Goal: Information Seeking & Learning: Learn about a topic

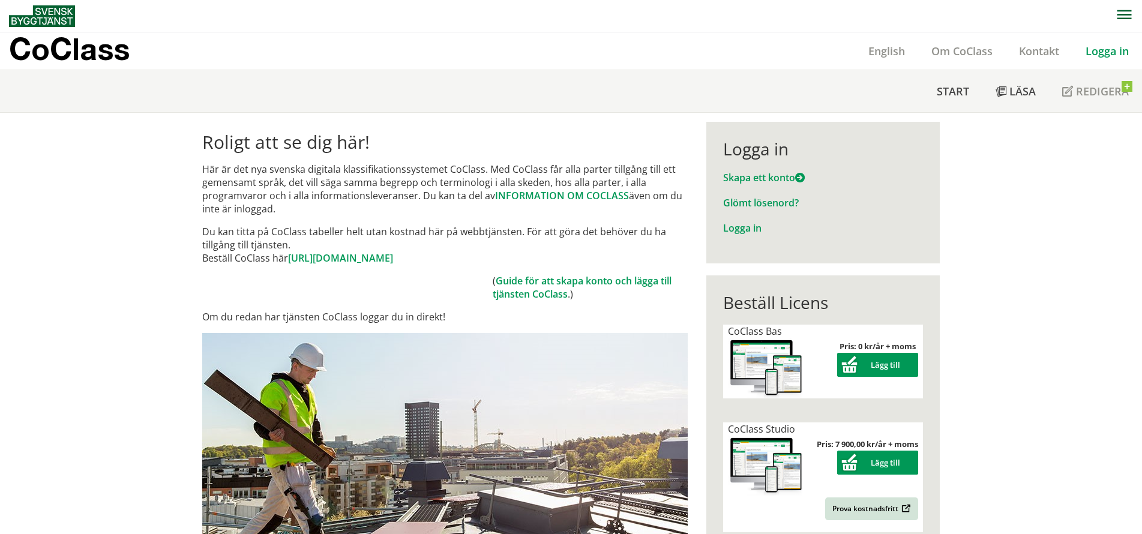
click at [1095, 48] on link "Logga in" at bounding box center [1108, 51] width 70 height 14
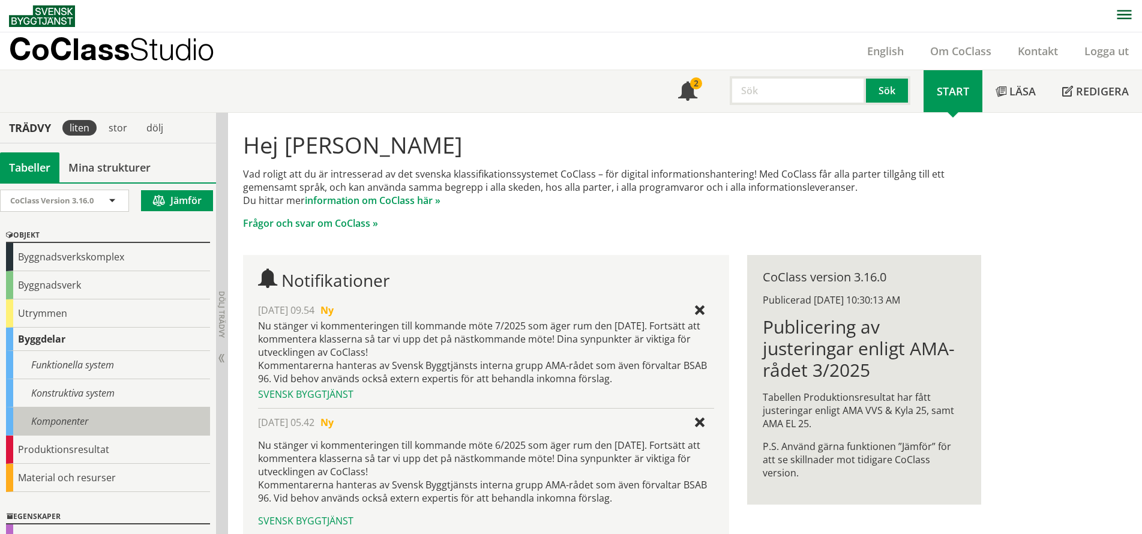
click at [86, 420] on div "Komponenter" at bounding box center [108, 422] width 204 height 28
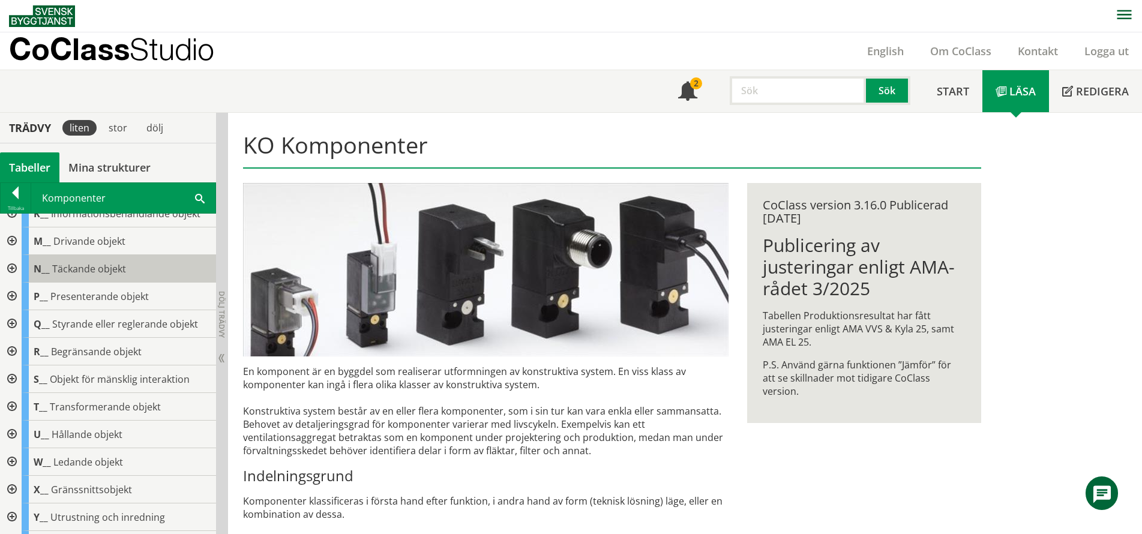
scroll to position [216, 0]
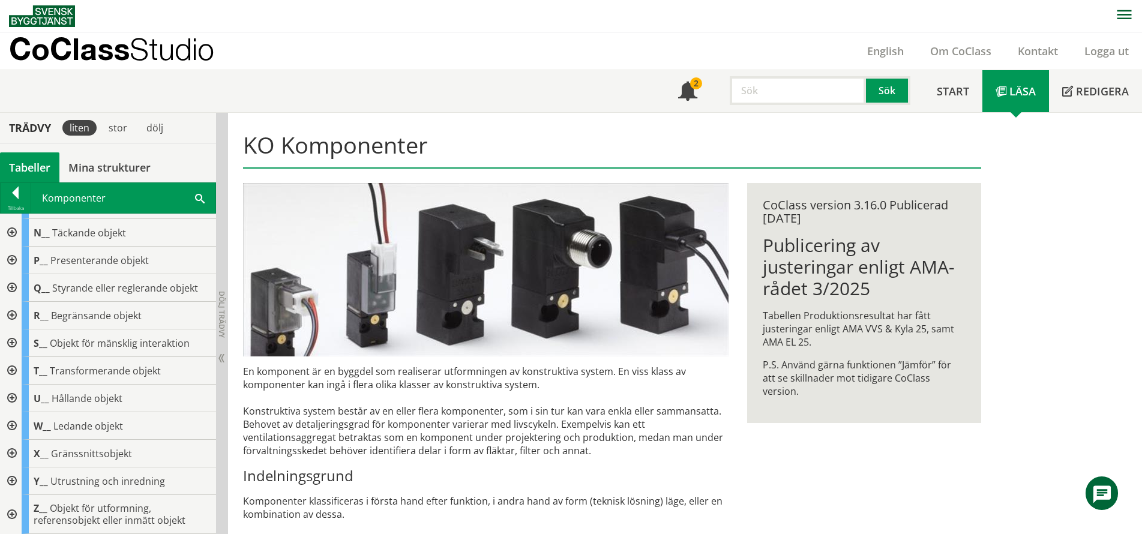
click at [10, 456] on div at bounding box center [11, 454] width 22 height 28
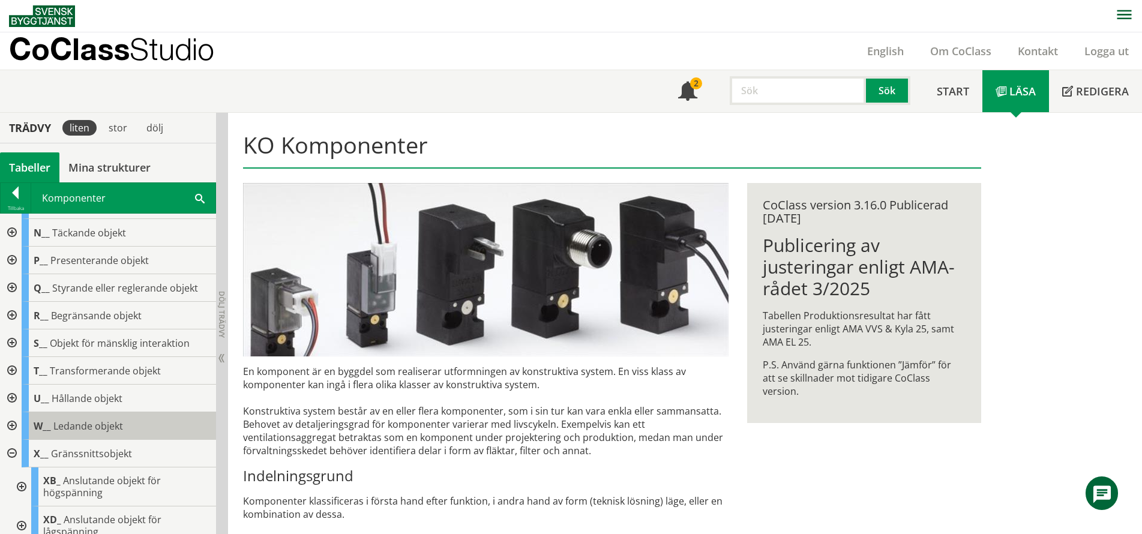
scroll to position [276, 0]
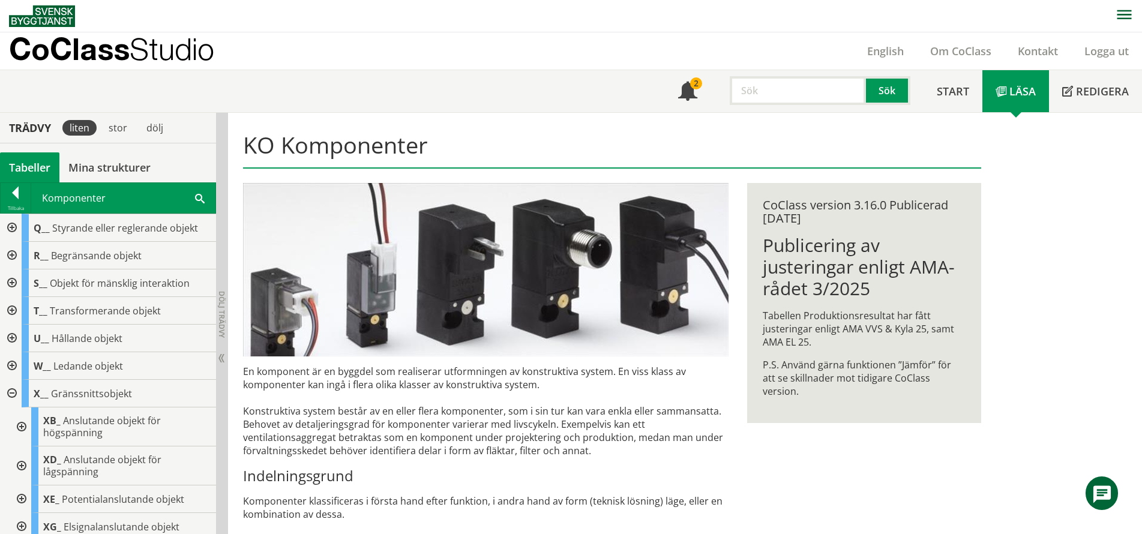
click at [16, 464] on div at bounding box center [21, 466] width 22 height 39
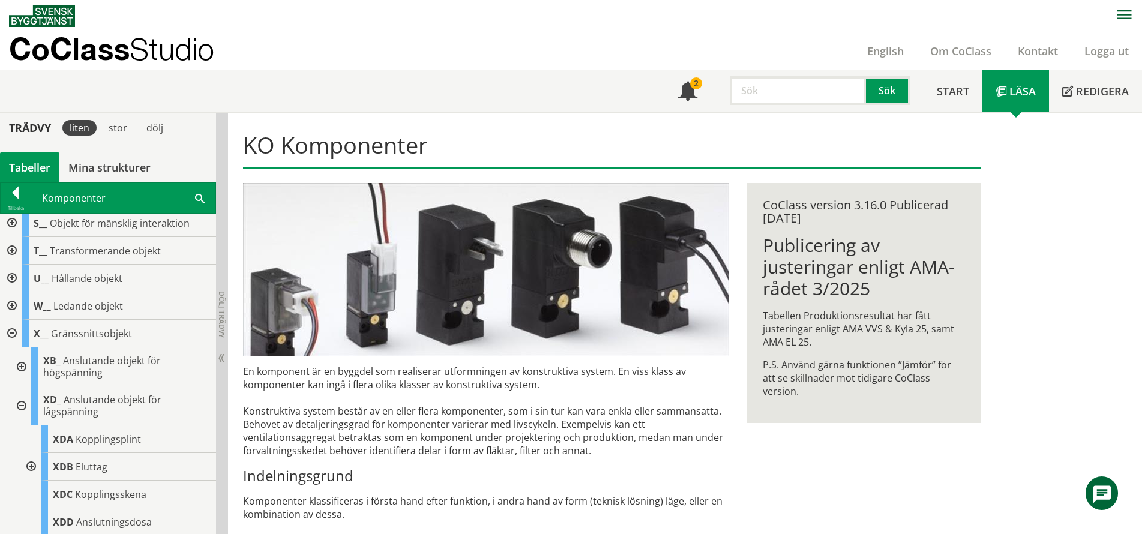
click at [29, 465] on div at bounding box center [30, 467] width 22 height 28
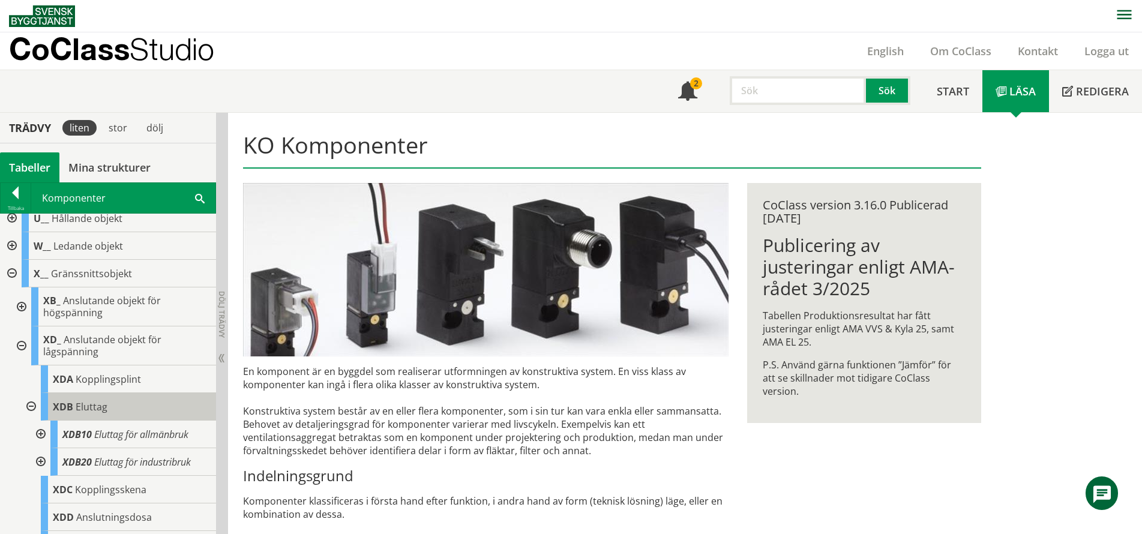
scroll to position [456, 0]
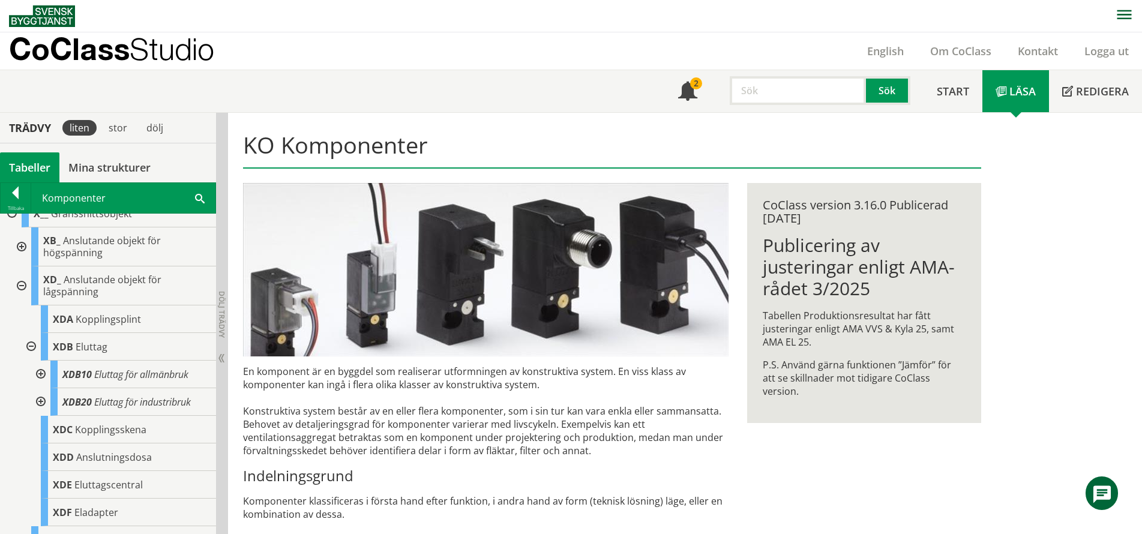
click at [43, 375] on div at bounding box center [40, 375] width 22 height 28
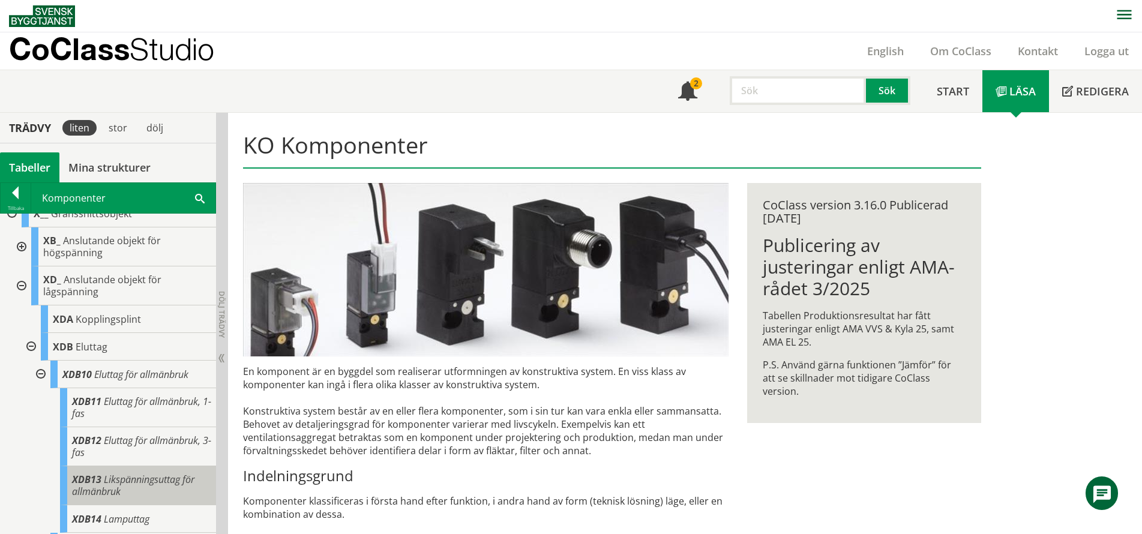
scroll to position [516, 0]
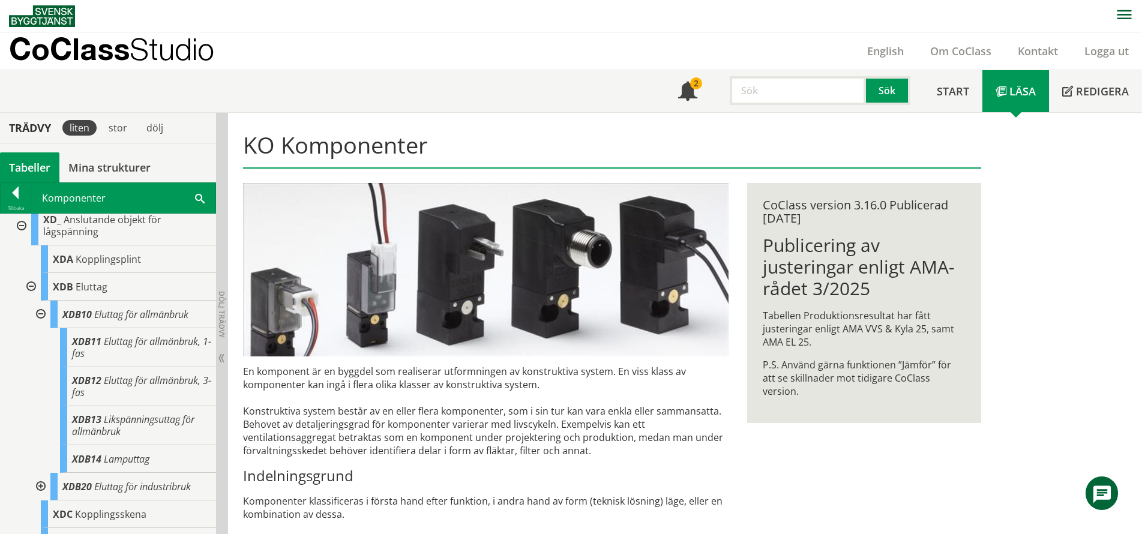
click at [38, 487] on div at bounding box center [40, 487] width 22 height 28
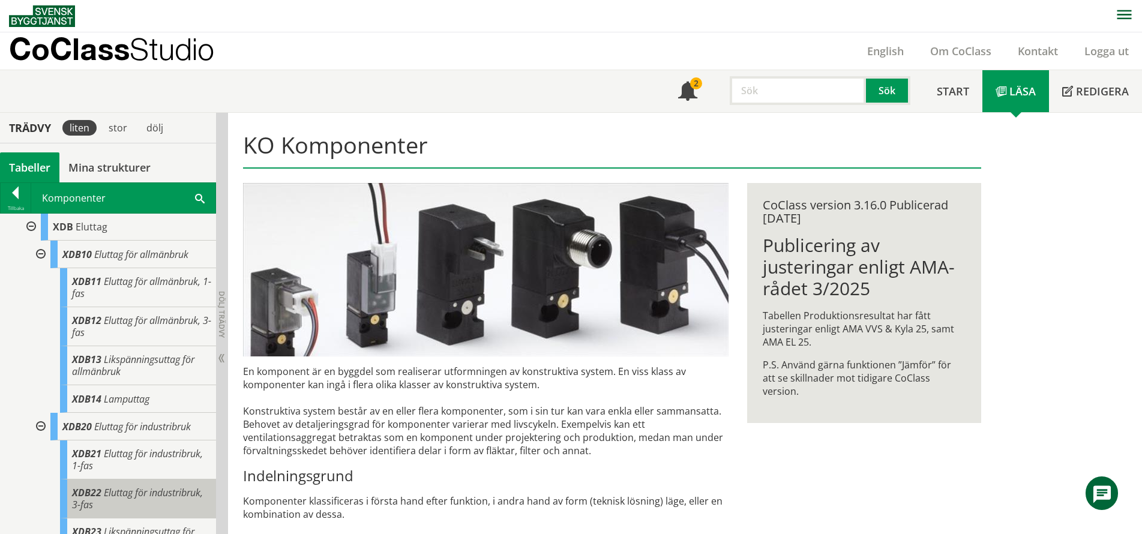
scroll to position [636, 0]
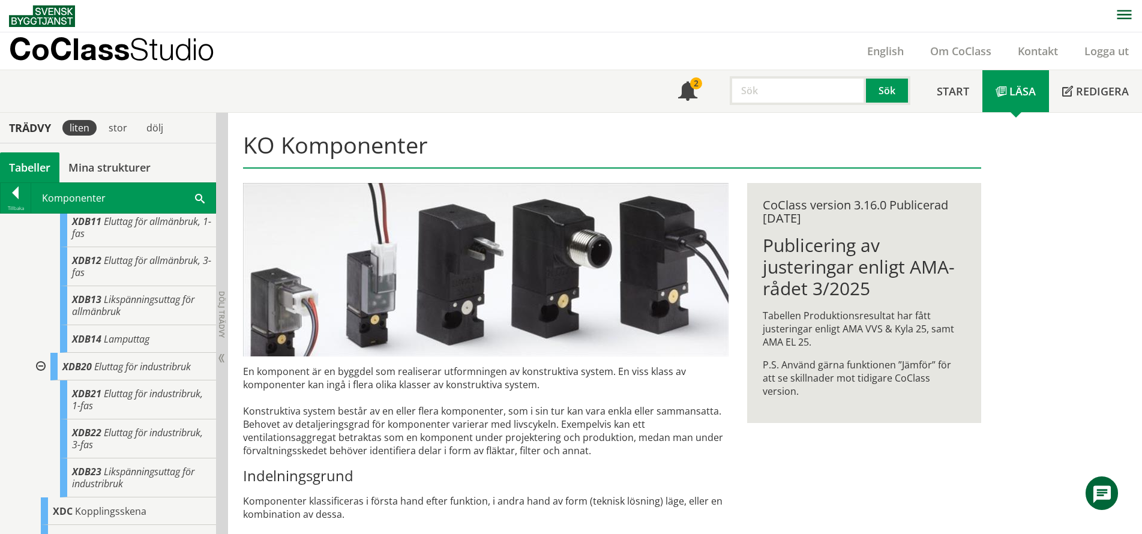
click at [37, 366] on div at bounding box center [40, 367] width 22 height 28
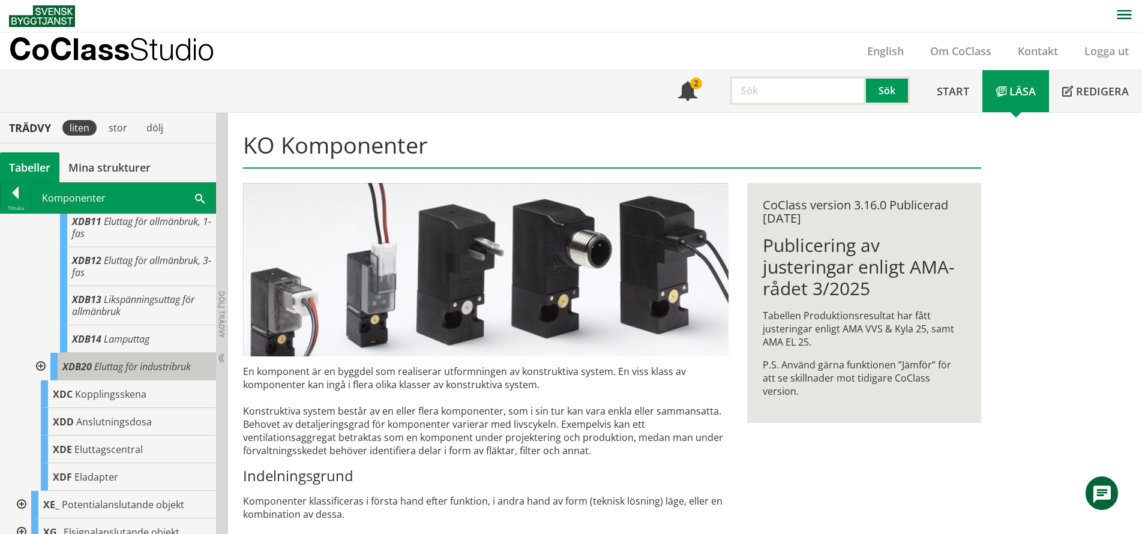
click at [93, 372] on div "XDB20 Eluttag för industribruk" at bounding box center [133, 367] width 166 height 28
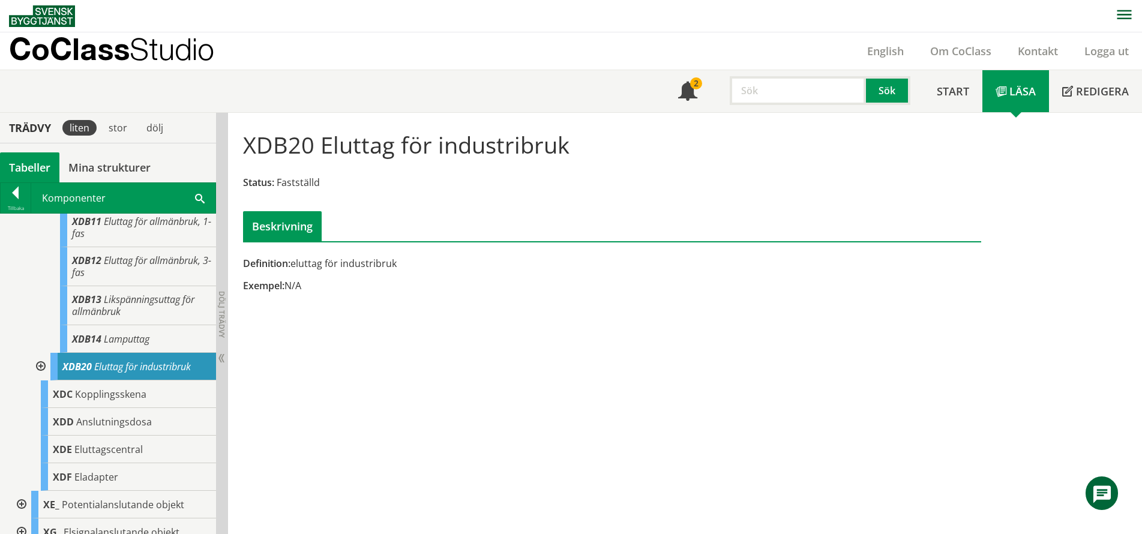
click at [41, 366] on div at bounding box center [40, 367] width 22 height 28
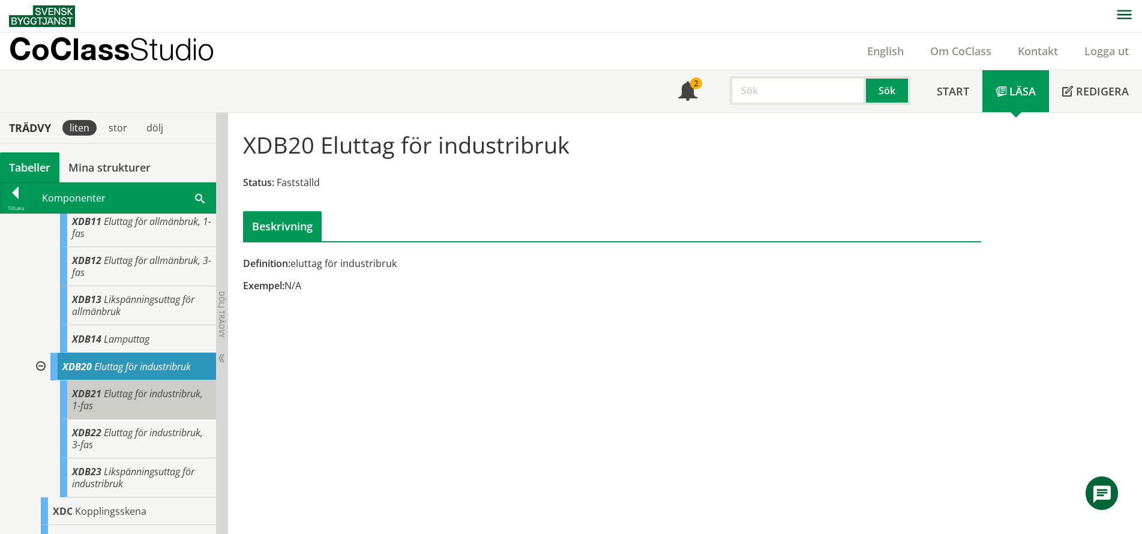
click at [115, 410] on span "Eluttag för industribruk, 1-fas" at bounding box center [137, 399] width 131 height 25
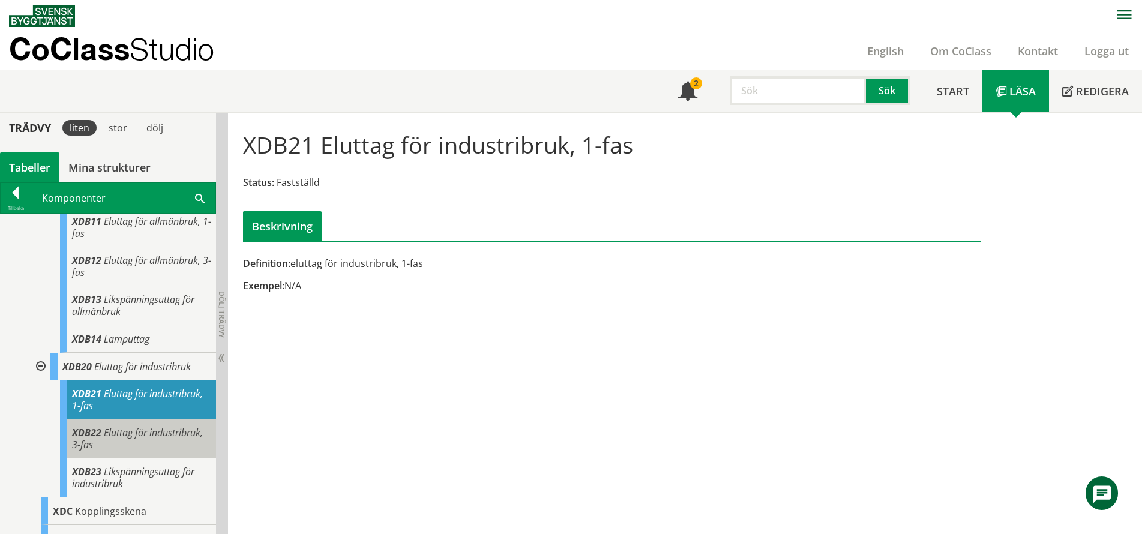
click at [145, 433] on span "Eluttag för industribruk, 3-fas" at bounding box center [137, 438] width 131 height 25
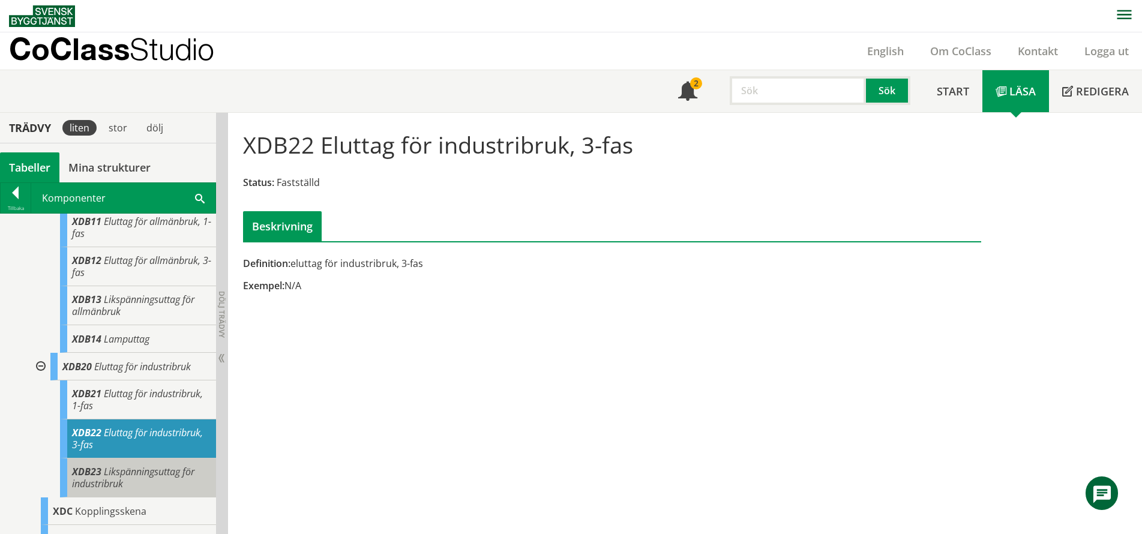
click at [157, 468] on span "Likspänningsuttag för industribruk" at bounding box center [133, 477] width 122 height 25
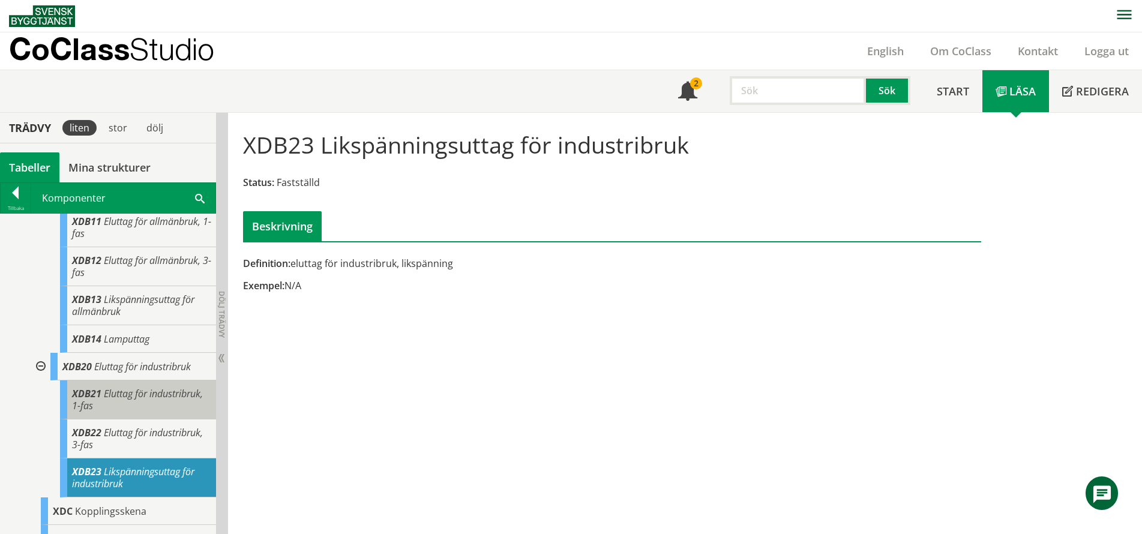
scroll to position [516, 0]
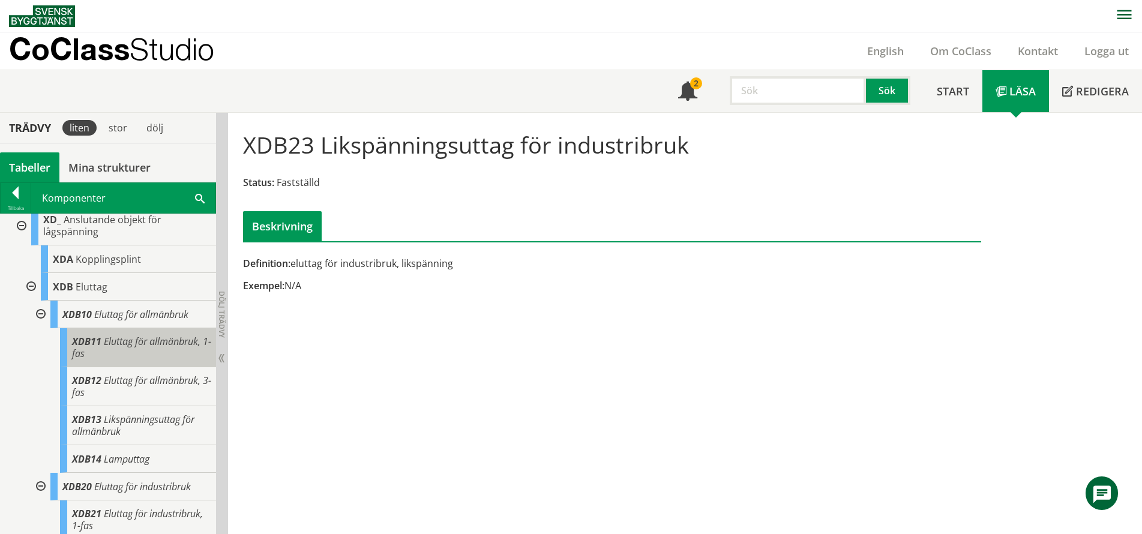
click at [155, 353] on div "XDB11 Eluttag för allmänbruk, 1-fas" at bounding box center [138, 347] width 156 height 39
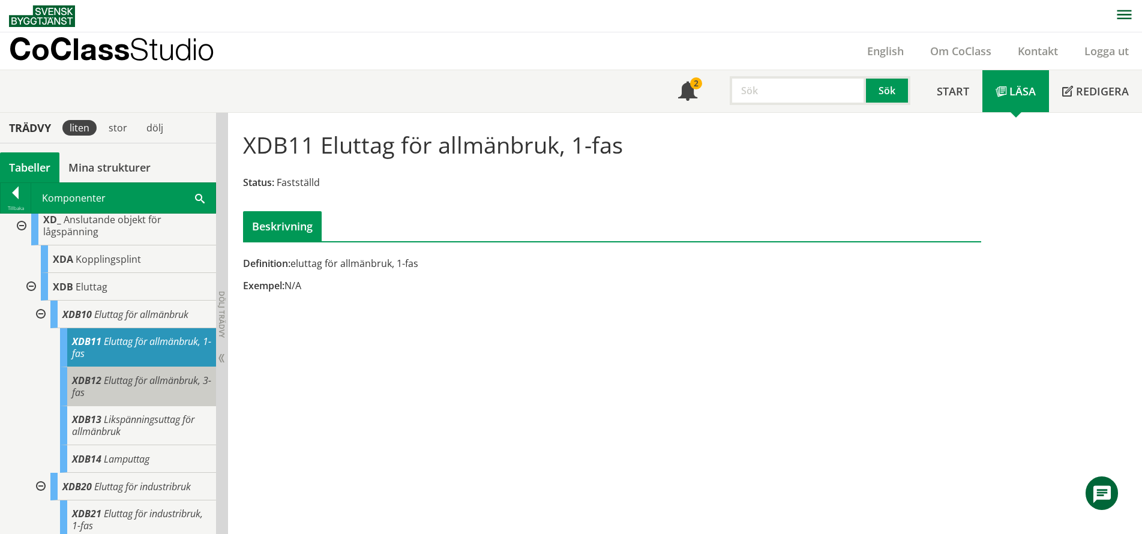
click at [157, 388] on div "XDB12 Eluttag för allmänbruk, 3-fas" at bounding box center [138, 386] width 156 height 39
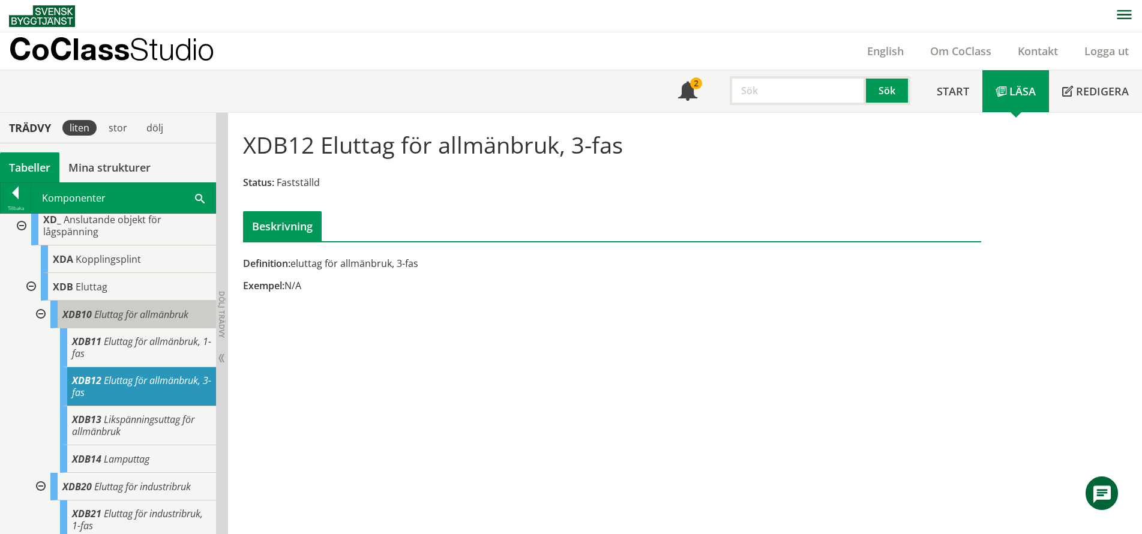
click at [141, 310] on span "Eluttag för allmänbruk" at bounding box center [141, 314] width 94 height 13
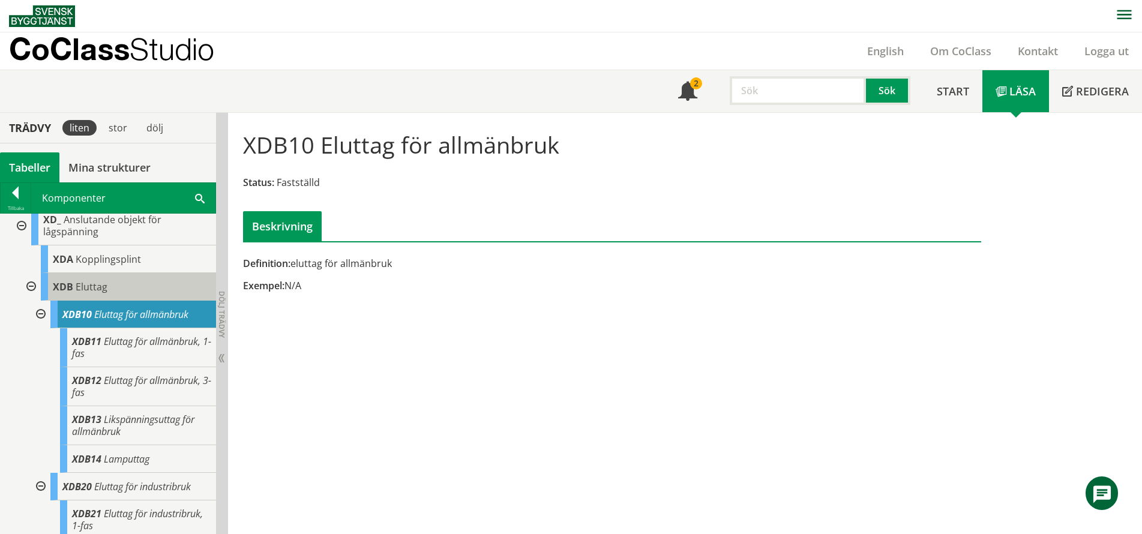
click at [120, 290] on div "XDB Eluttag" at bounding box center [128, 287] width 175 height 28
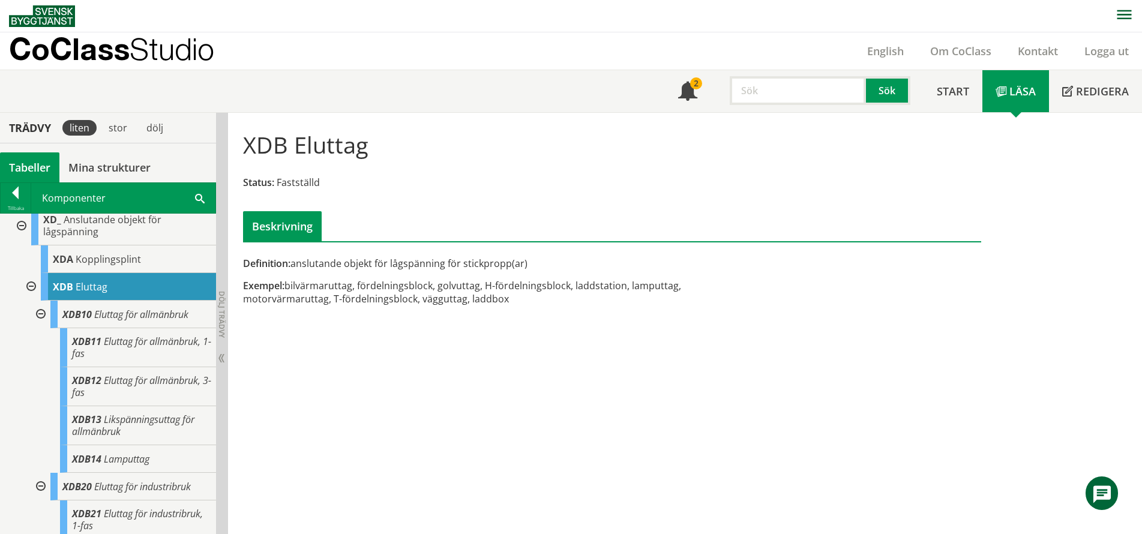
click at [43, 489] on div at bounding box center [40, 487] width 22 height 28
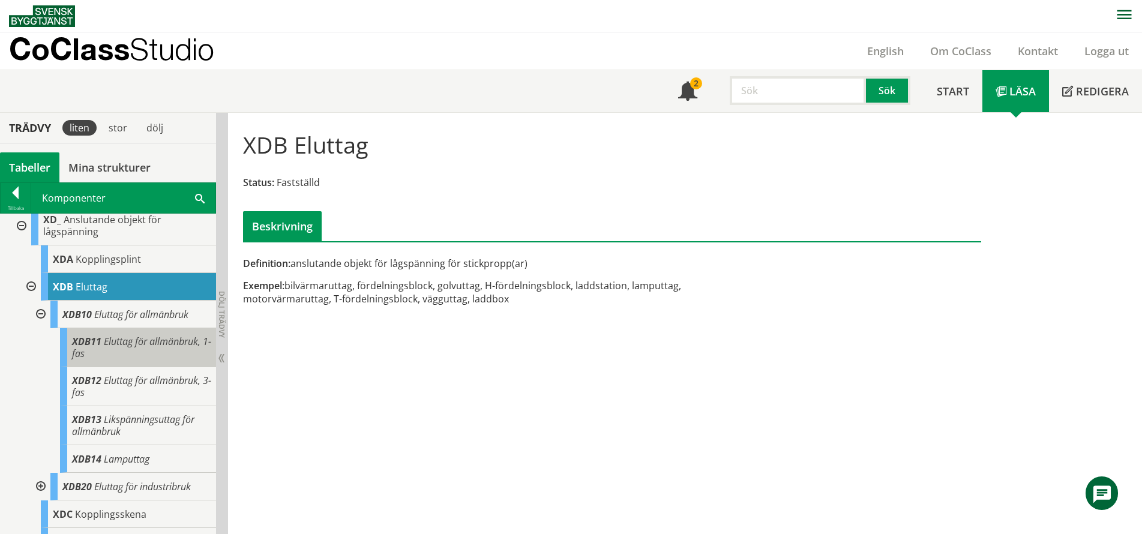
click at [115, 349] on div "XDB11 Eluttag för allmänbruk, 1-fas" at bounding box center [138, 347] width 156 height 39
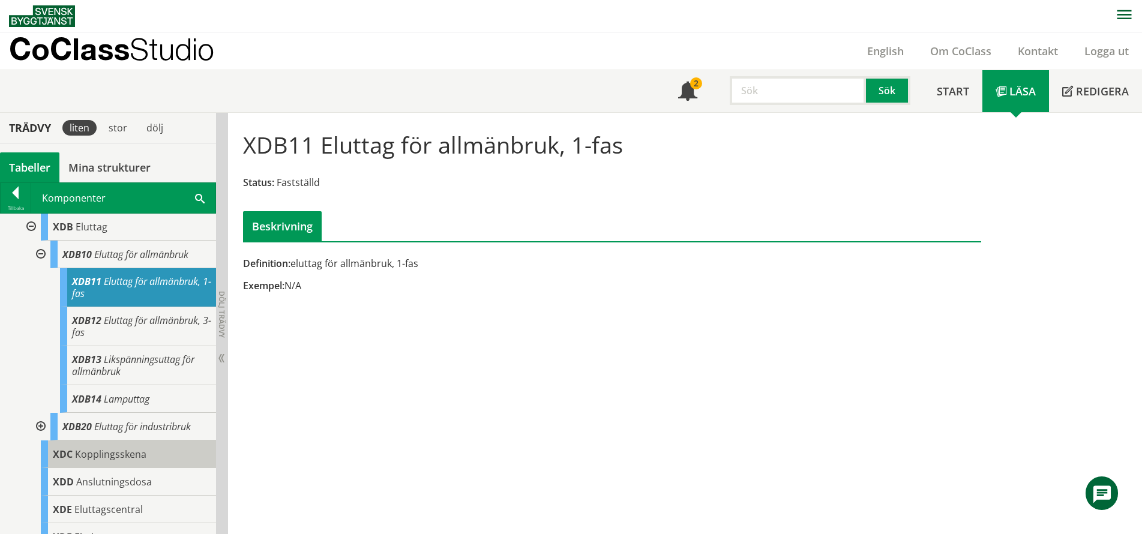
scroll to position [636, 0]
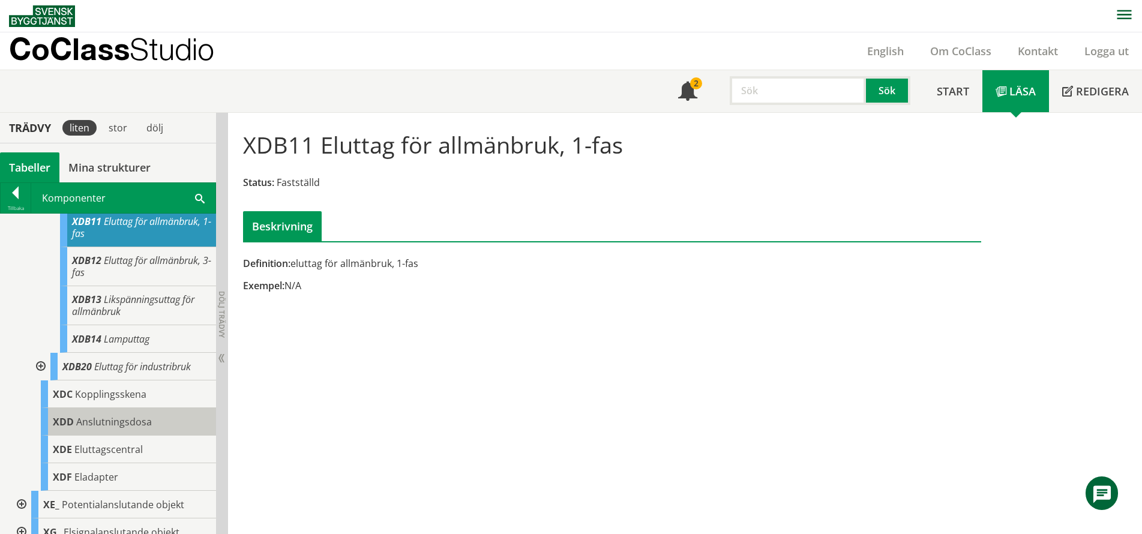
click at [76, 424] on span "Anslutningsdosa" at bounding box center [114, 421] width 76 height 13
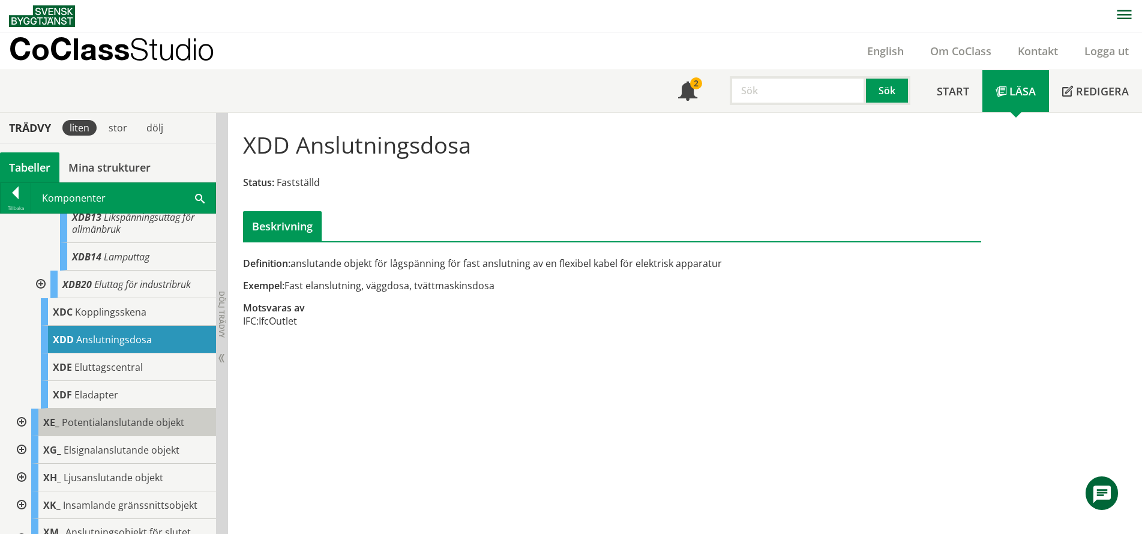
scroll to position [599, 0]
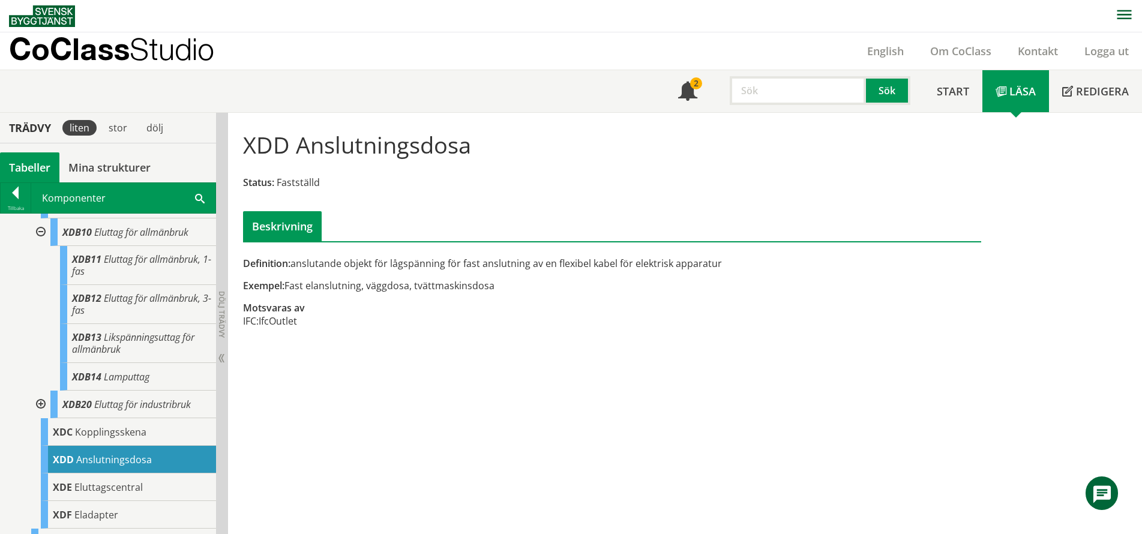
click at [789, 84] on input "text" at bounding box center [798, 90] width 136 height 29
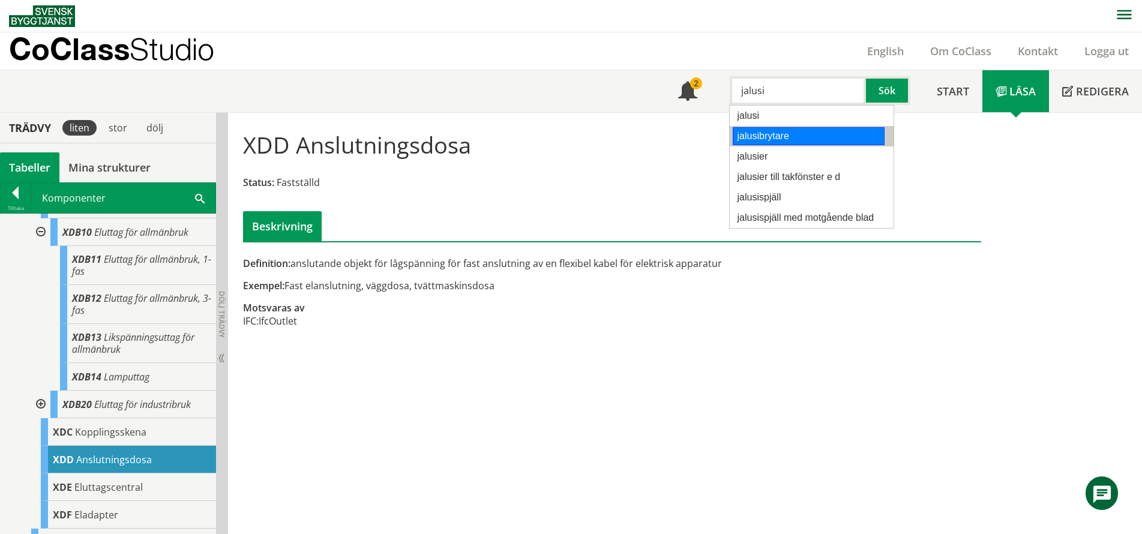
click at [795, 136] on div "jalusibrytare" at bounding box center [809, 136] width 152 height 18
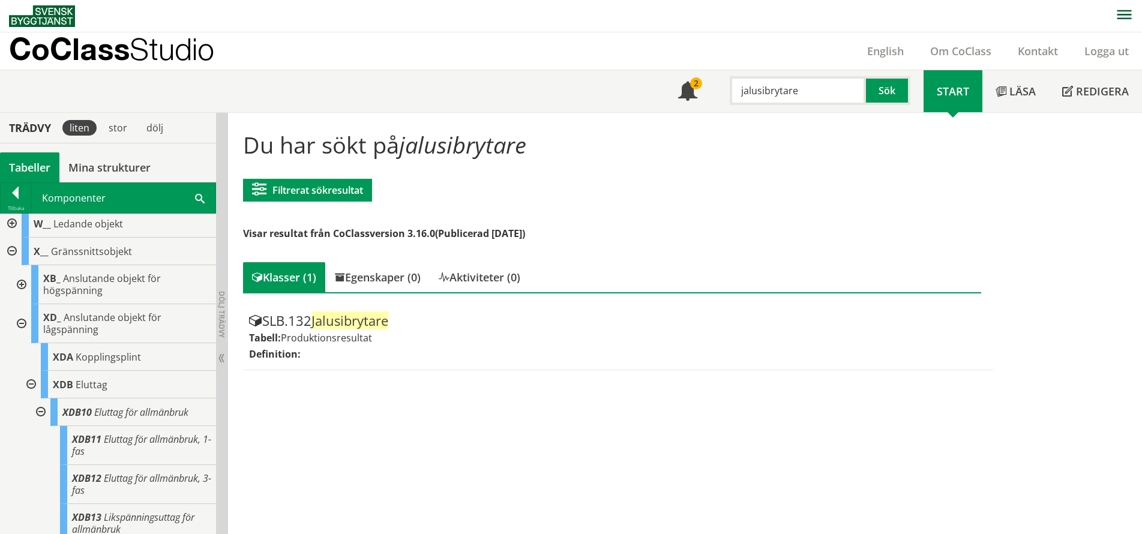
scroll to position [358, 0]
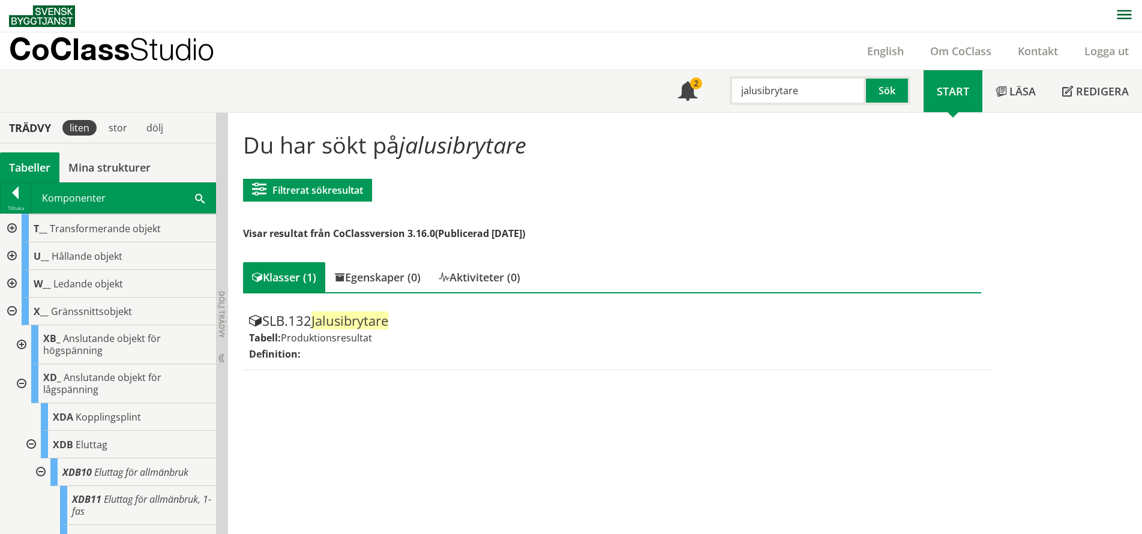
click at [7, 255] on div at bounding box center [11, 257] width 22 height 28
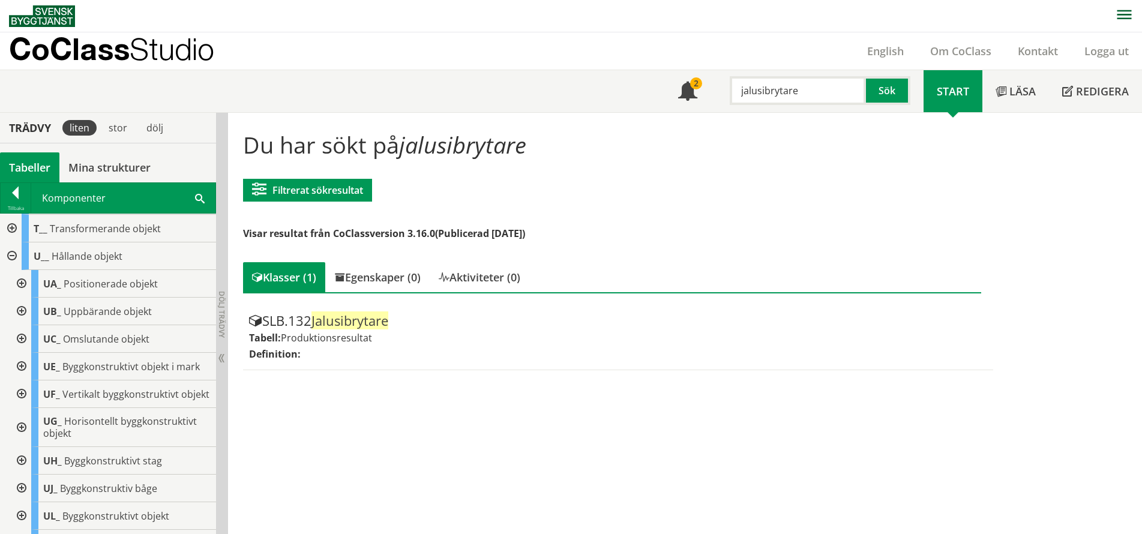
click at [19, 336] on div at bounding box center [21, 339] width 22 height 28
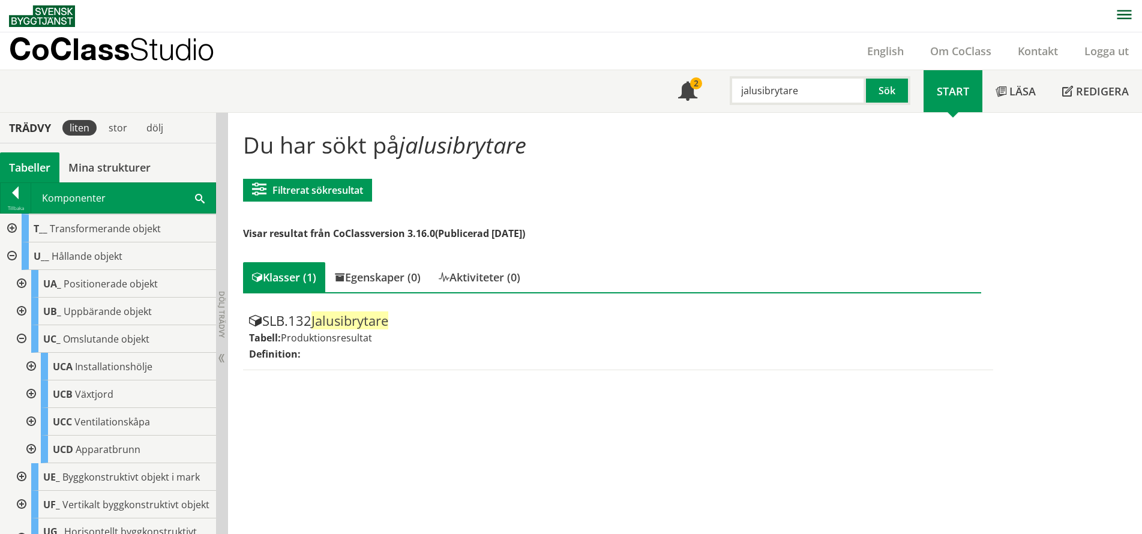
click at [29, 366] on div at bounding box center [30, 367] width 22 height 28
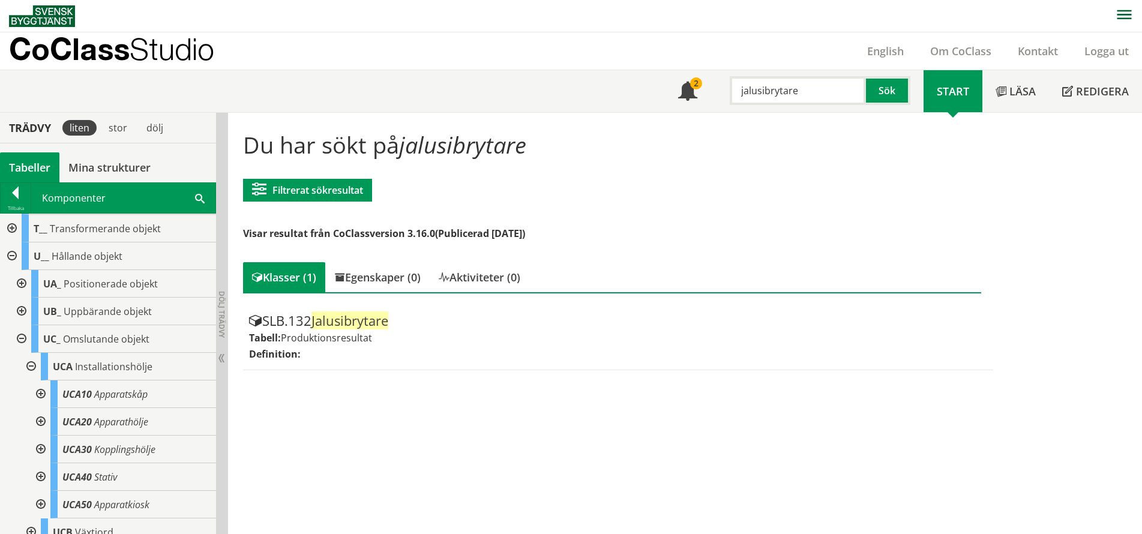
click at [40, 447] on div at bounding box center [40, 450] width 22 height 28
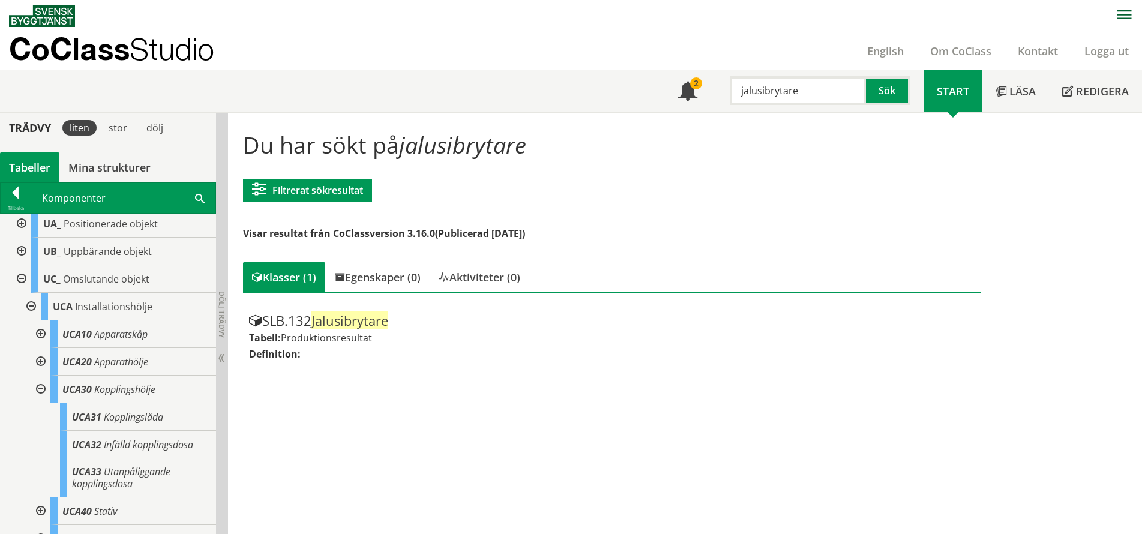
click at [36, 387] on div at bounding box center [40, 390] width 22 height 28
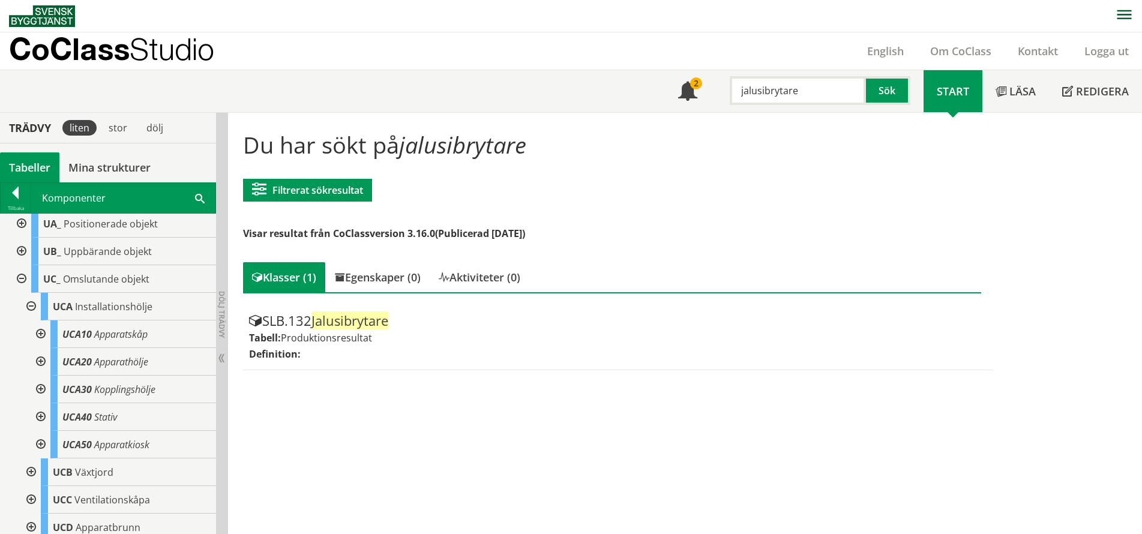
click at [41, 366] on div at bounding box center [40, 362] width 22 height 28
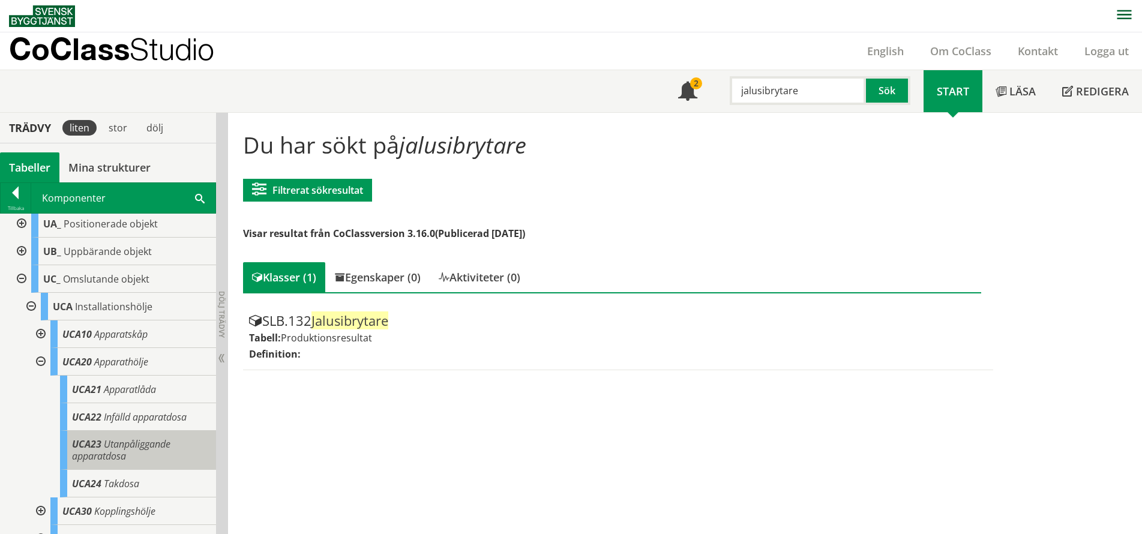
click at [124, 451] on span "Utanpåliggande apparatdosa" at bounding box center [121, 450] width 98 height 25
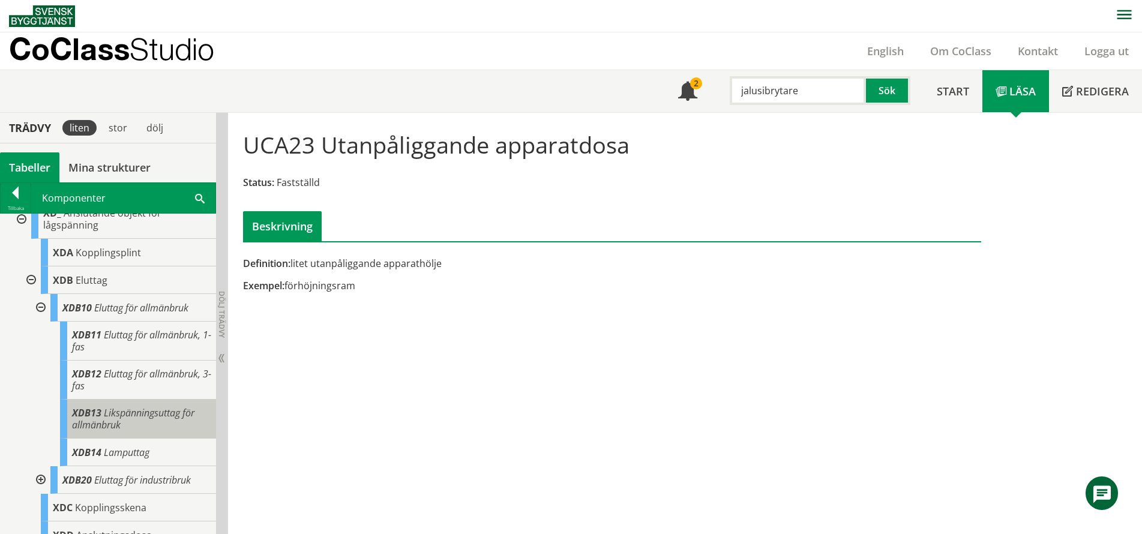
scroll to position [1379, 0]
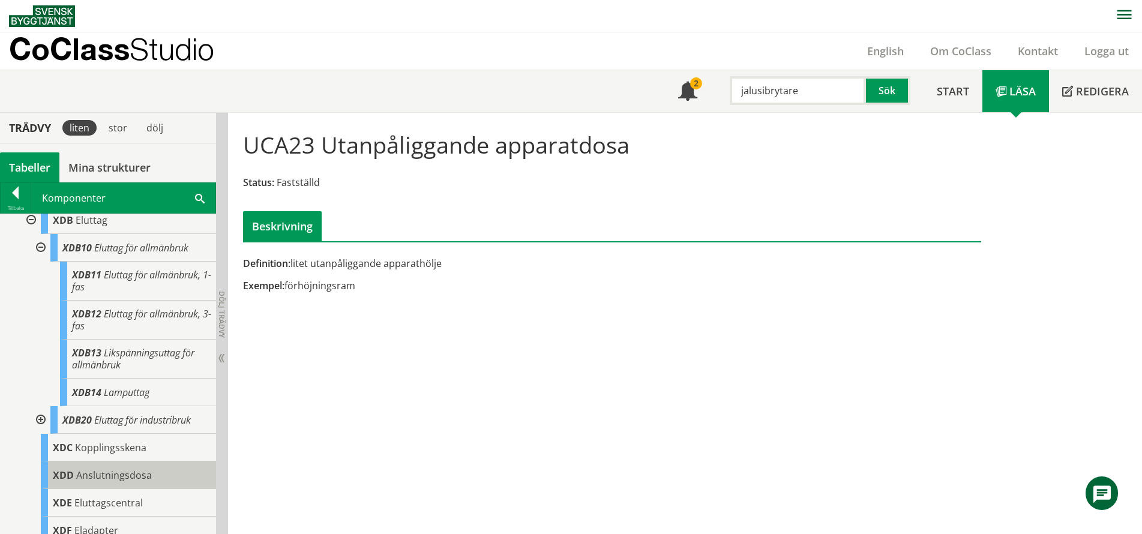
click at [120, 482] on span "Anslutningsdosa" at bounding box center [114, 475] width 76 height 13
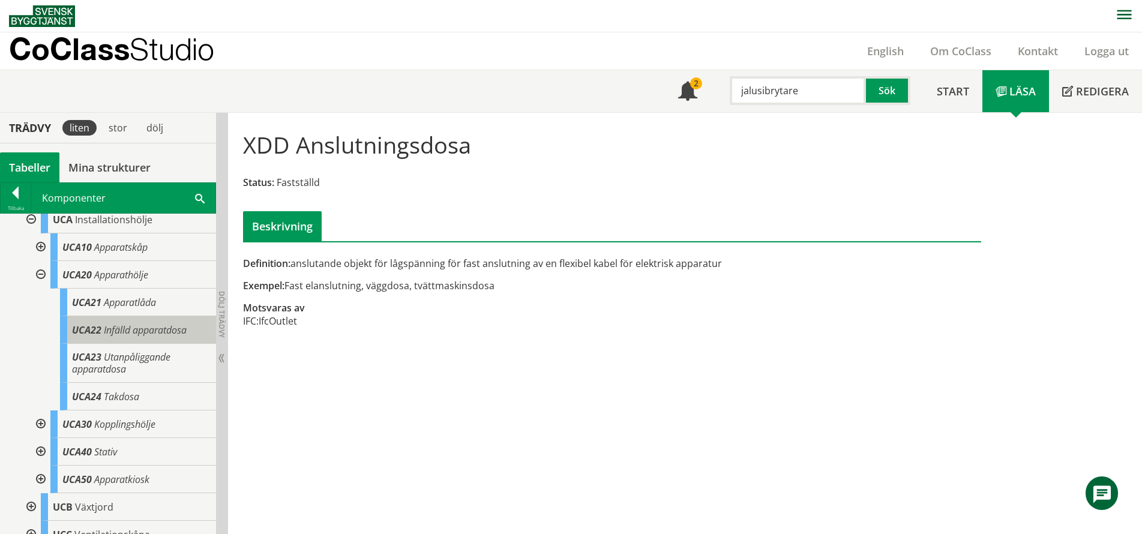
scroll to position [445, 0]
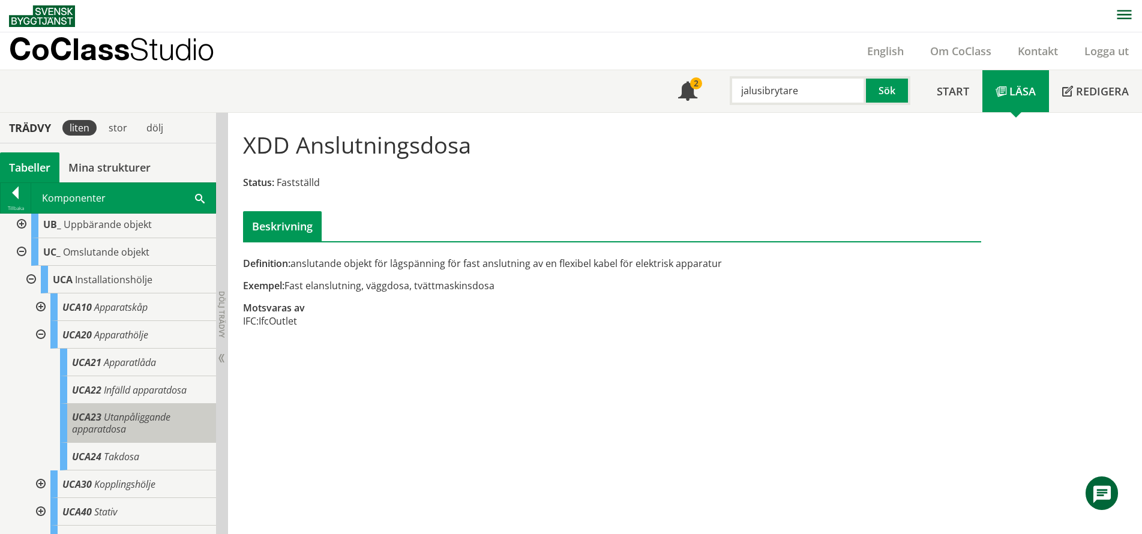
click at [130, 422] on span "Utanpåliggande apparatdosa" at bounding box center [121, 423] width 98 height 25
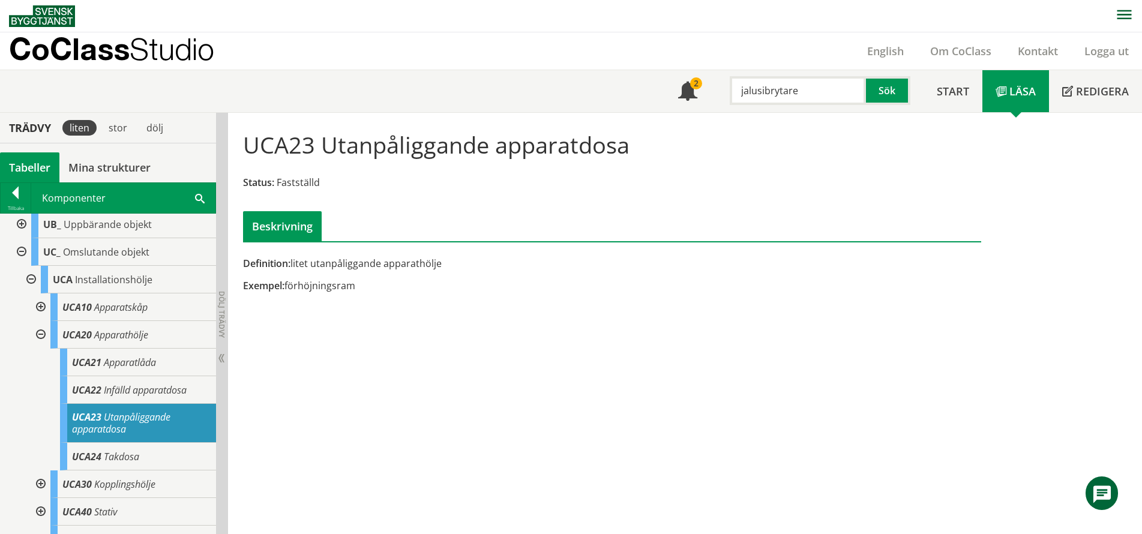
click at [804, 91] on input "jalusibrytare" at bounding box center [798, 90] width 136 height 29
drag, startPoint x: 822, startPoint y: 90, endPoint x: 740, endPoint y: 74, distance: 83.7
click at [740, 74] on div "jalusibrytare Sök" at bounding box center [817, 87] width 213 height 35
click at [783, 115] on div "kopplingsdosa" at bounding box center [795, 116] width 125 height 18
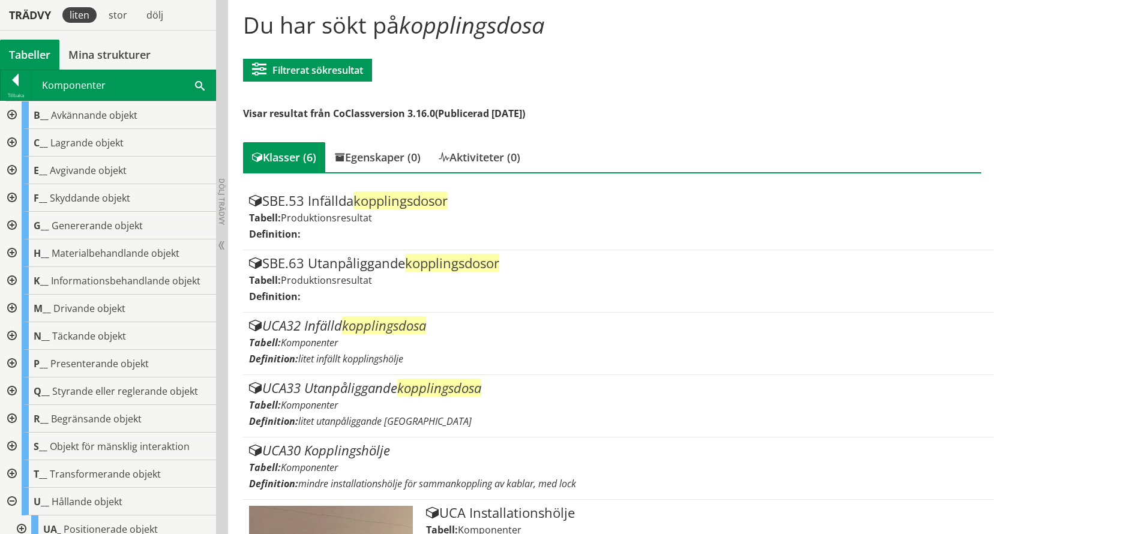
scroll to position [60, 0]
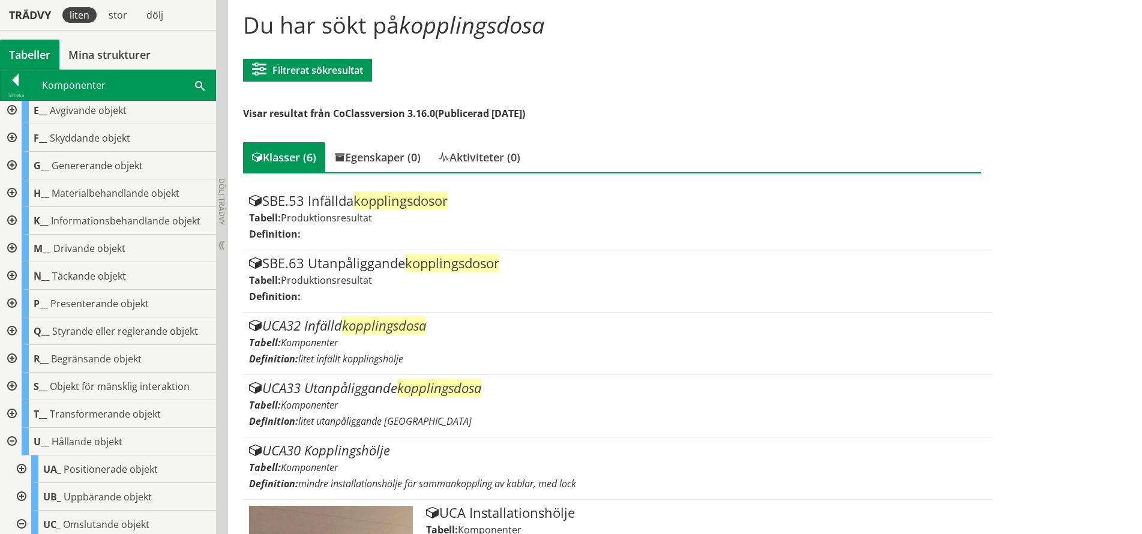
type input "kopplingsdosa"
click at [11, 385] on div at bounding box center [11, 387] width 22 height 28
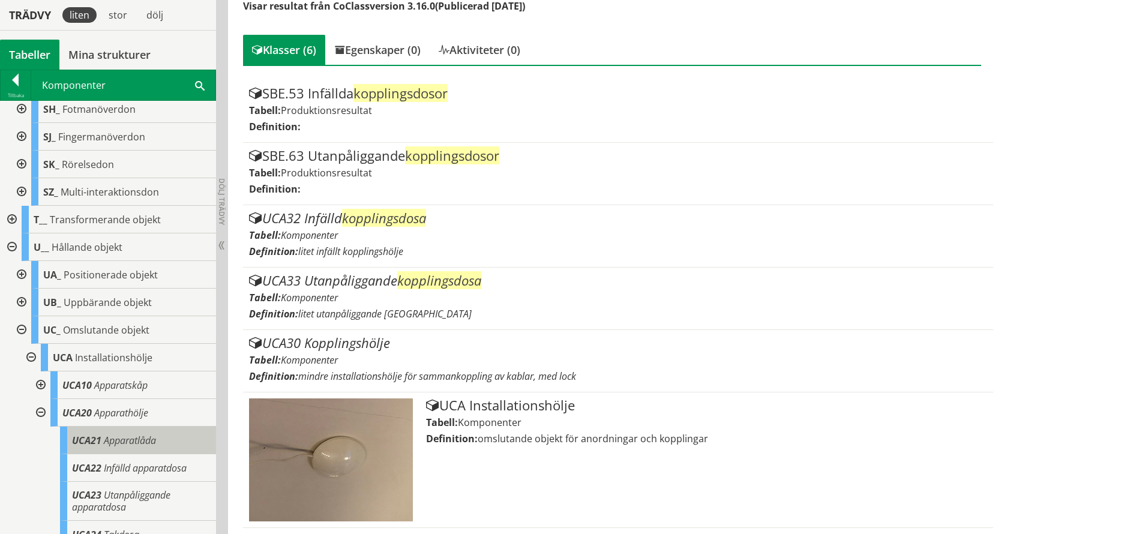
scroll to position [480, 0]
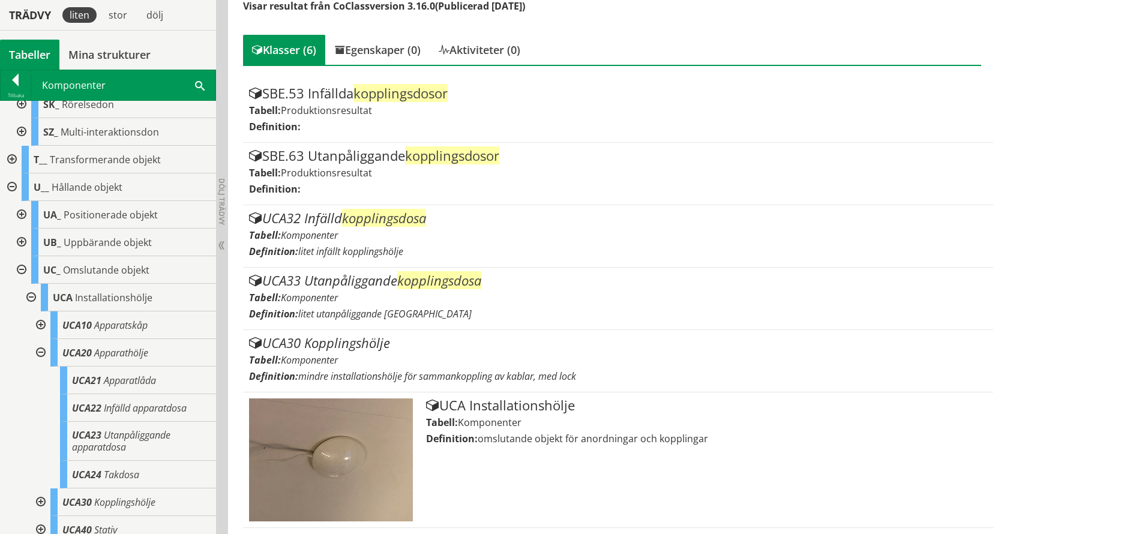
click at [40, 351] on div at bounding box center [40, 353] width 22 height 28
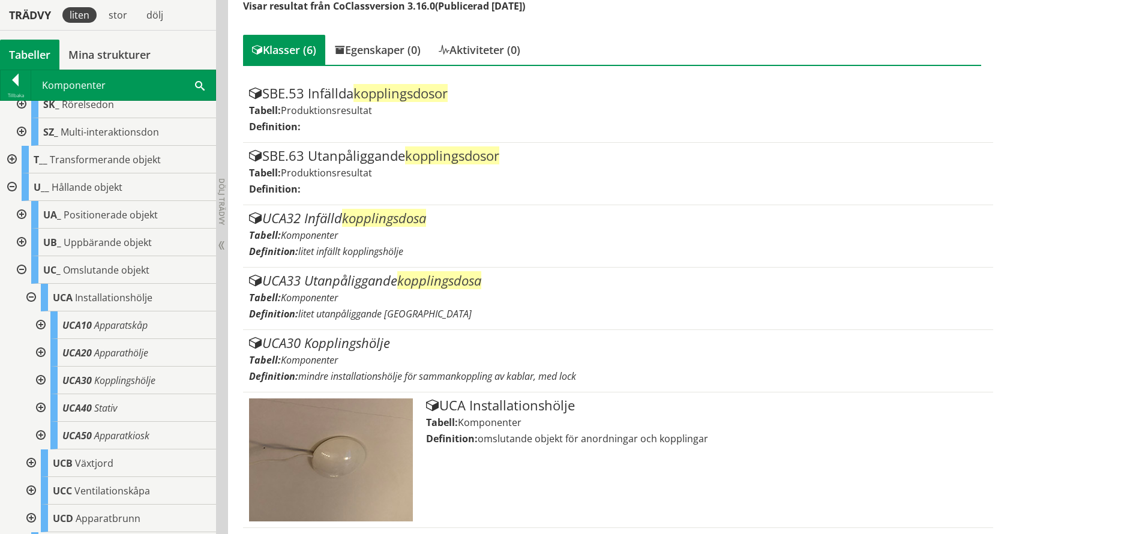
click at [43, 381] on div at bounding box center [40, 381] width 22 height 28
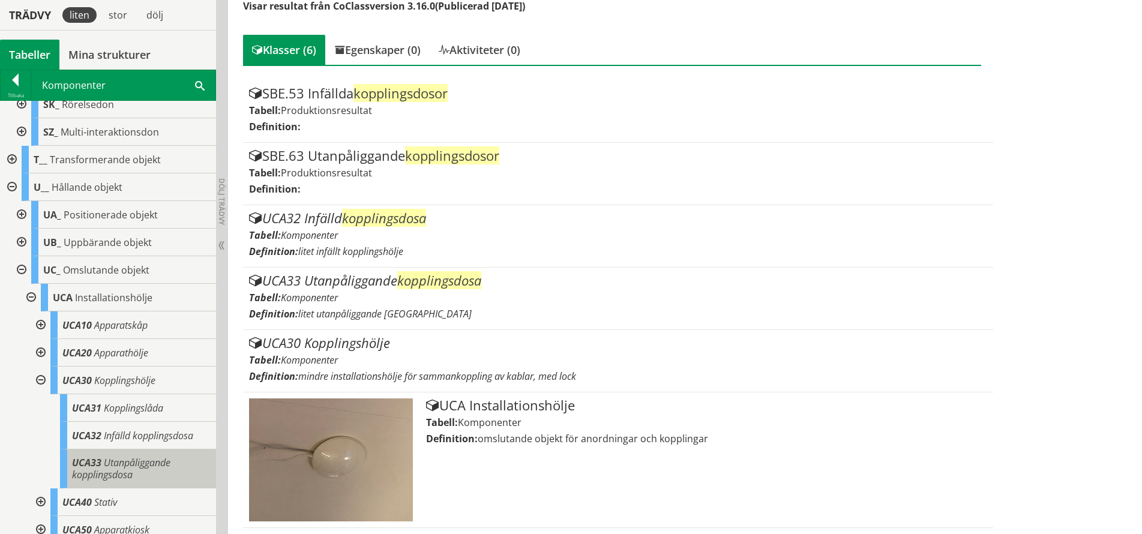
click at [146, 465] on span "Utanpåliggande kopplingsdosa" at bounding box center [121, 468] width 98 height 25
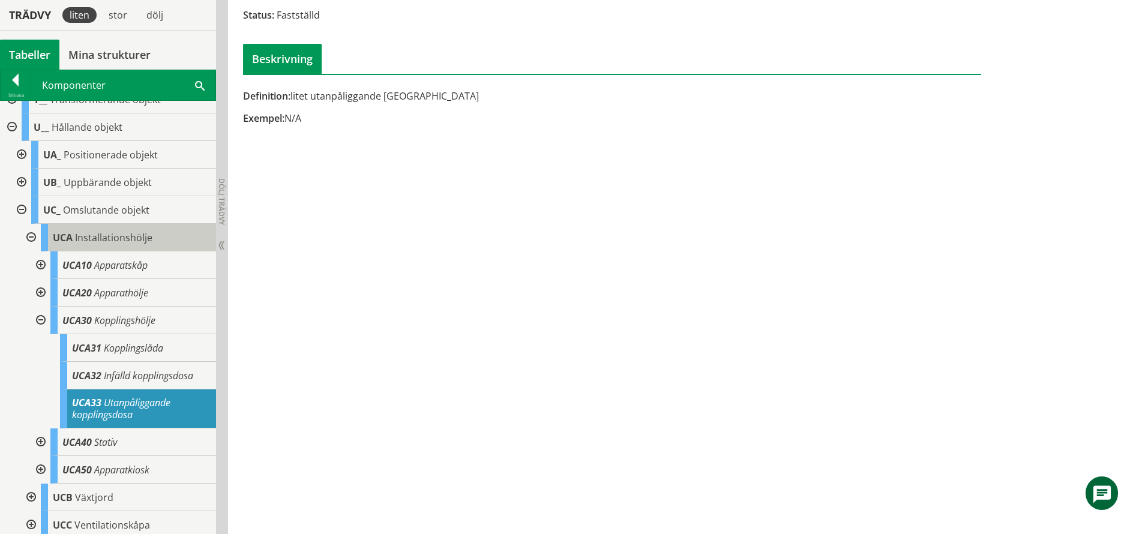
scroll to position [600, 0]
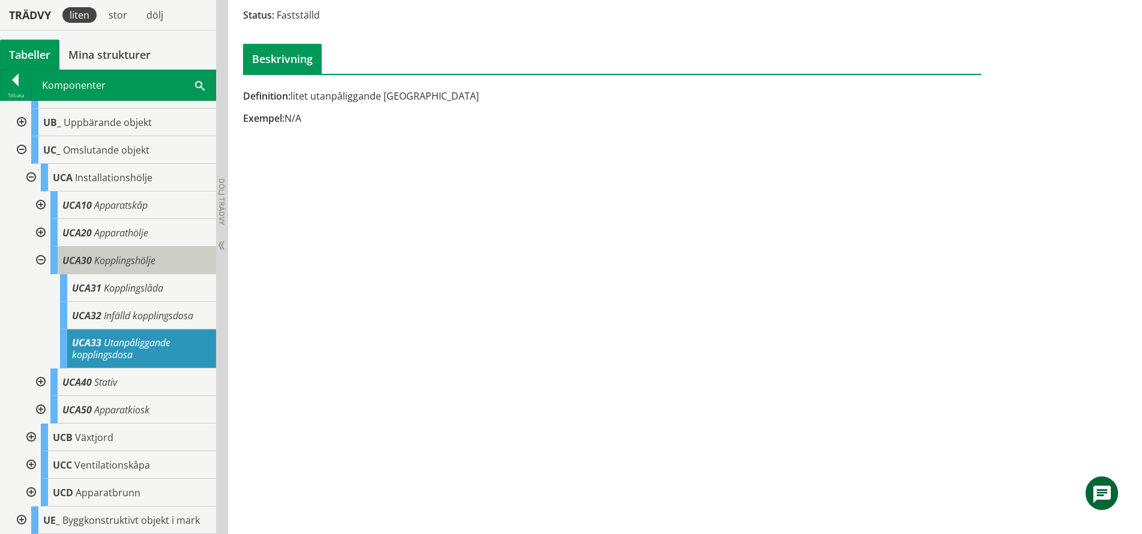
click at [134, 267] on div "UCA30 Kopplingshölje" at bounding box center [133, 261] width 166 height 28
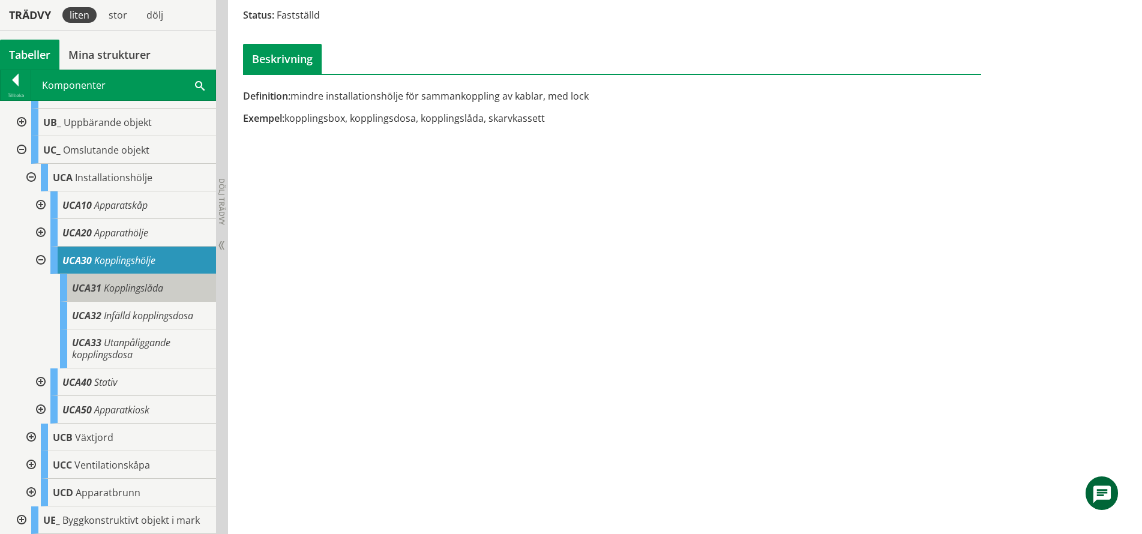
click at [136, 284] on span "Kopplingslåda" at bounding box center [133, 288] width 59 height 13
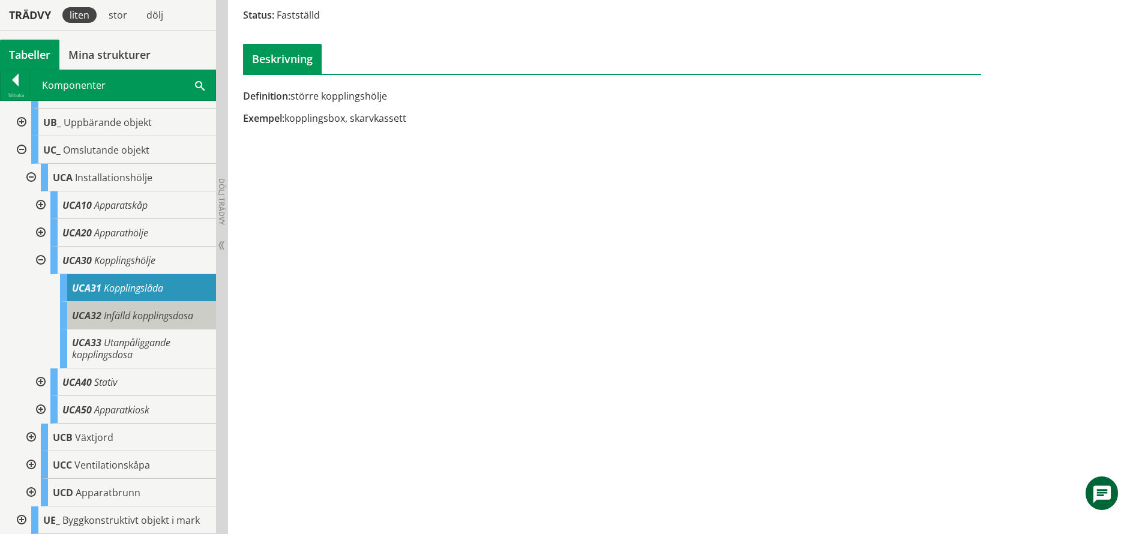
click at [139, 310] on span "Infälld kopplingsdosa" at bounding box center [148, 315] width 89 height 13
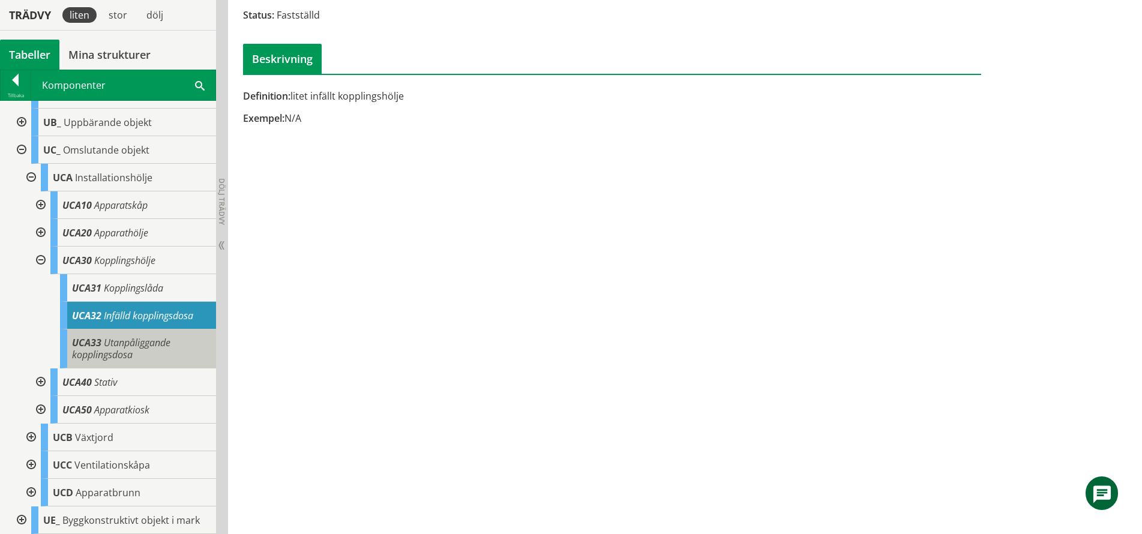
click at [137, 343] on span "Utanpåliggande kopplingsdosa" at bounding box center [121, 348] width 98 height 25
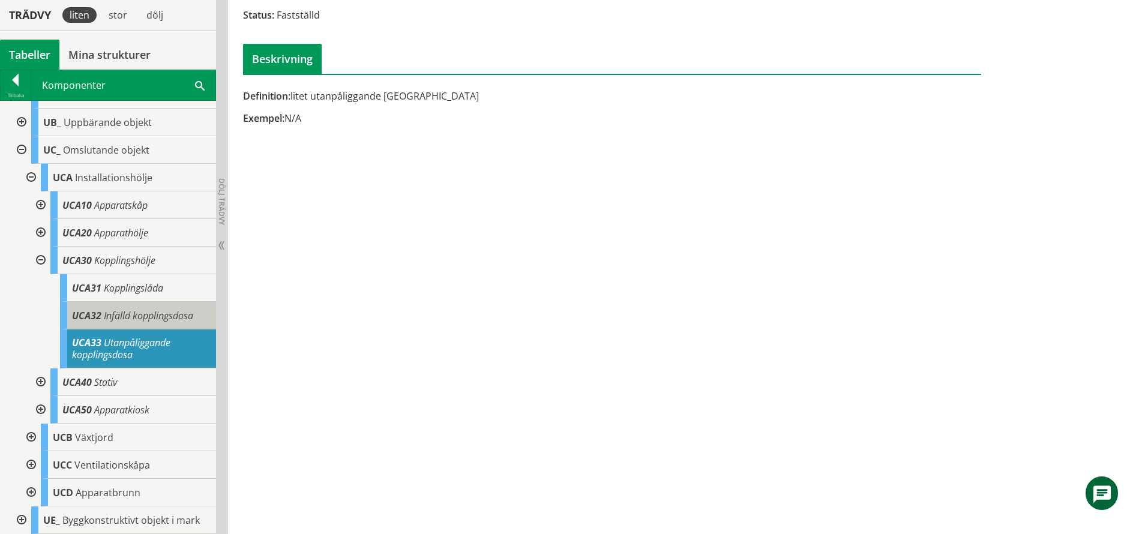
click at [143, 323] on div "UCA32 Infälld kopplingsdosa" at bounding box center [138, 316] width 156 height 28
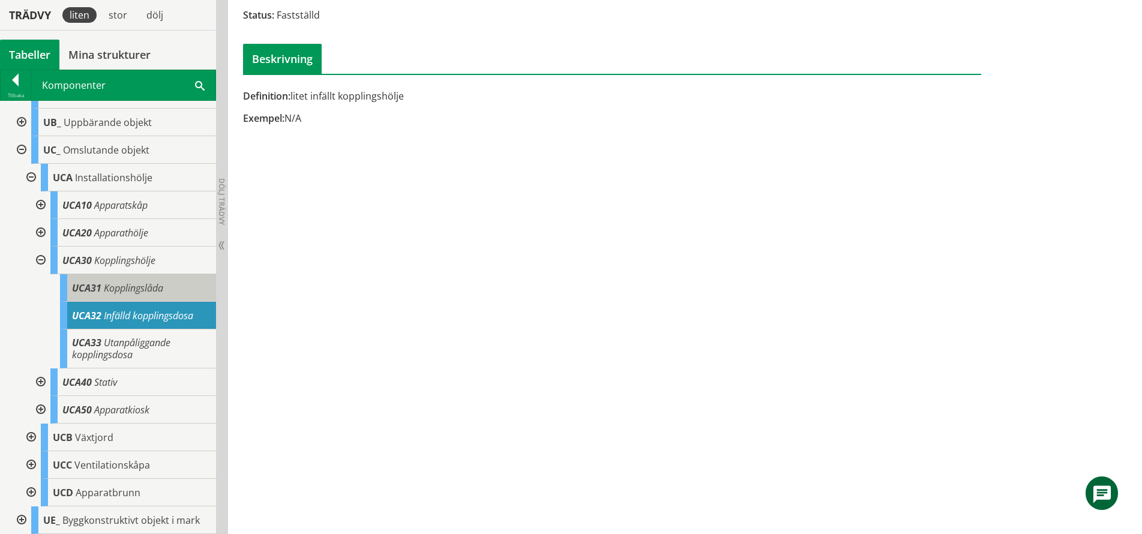
click at [149, 291] on span "Kopplingslåda" at bounding box center [133, 288] width 59 height 13
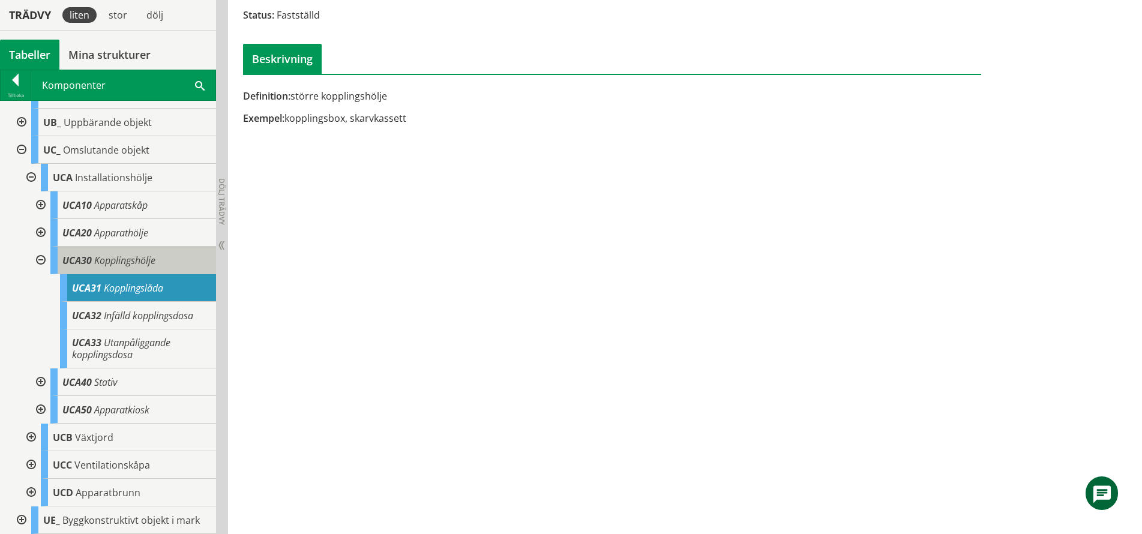
click at [154, 265] on span "Kopplingshölje" at bounding box center [124, 260] width 61 height 13
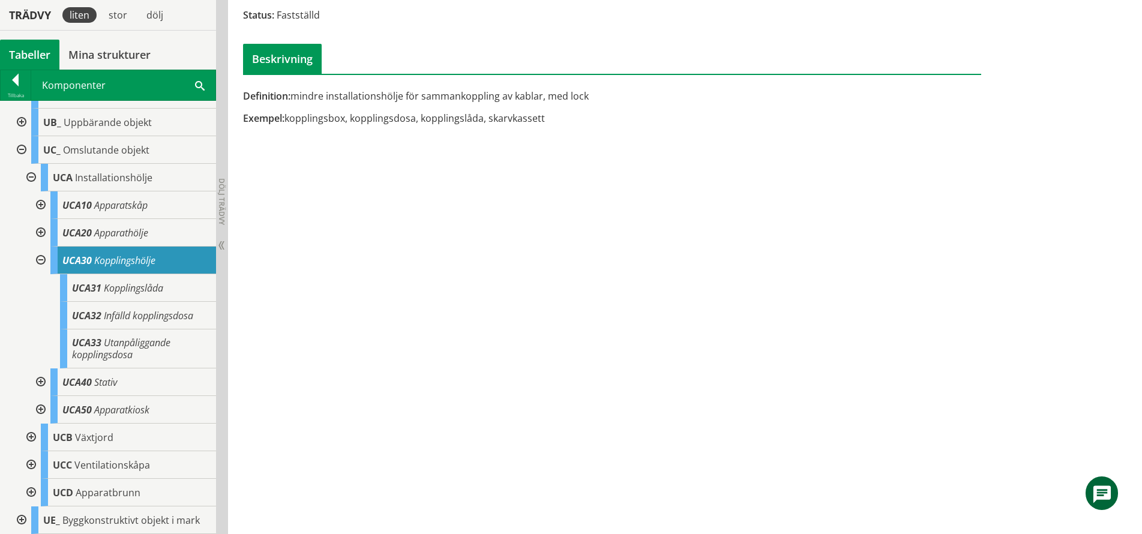
click at [39, 379] on div at bounding box center [40, 383] width 22 height 28
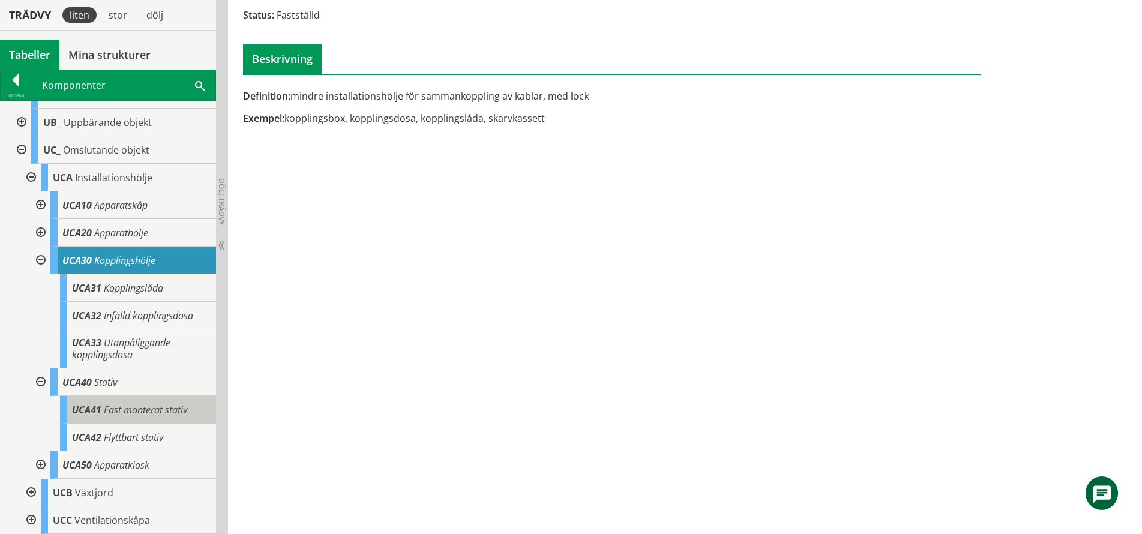
click at [95, 402] on div "UCA41 Fast monterat stativ" at bounding box center [138, 410] width 156 height 28
